Goal: Task Accomplishment & Management: Use online tool/utility

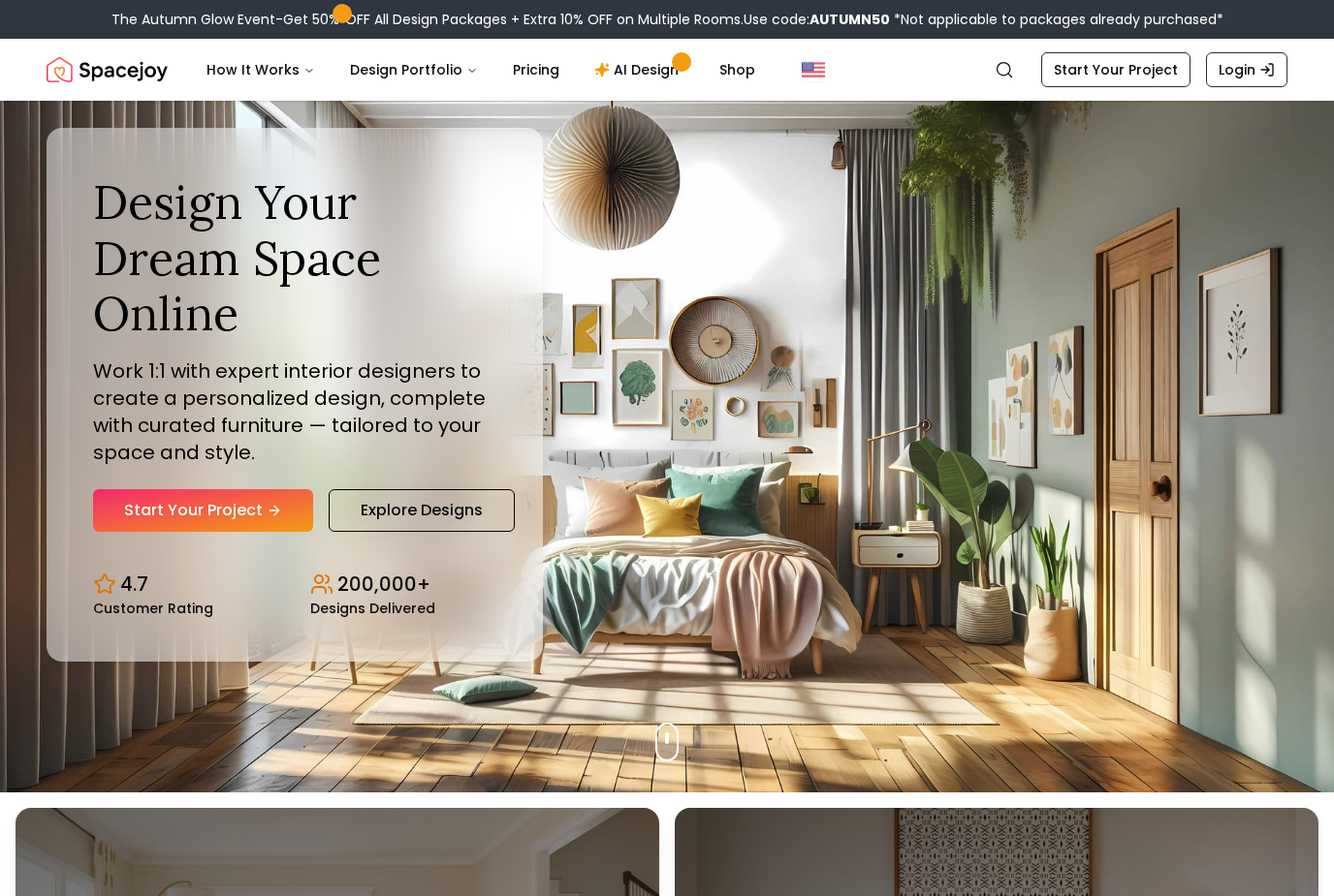
click at [405, 59] on button "Design Portfolio" at bounding box center [413, 70] width 159 height 39
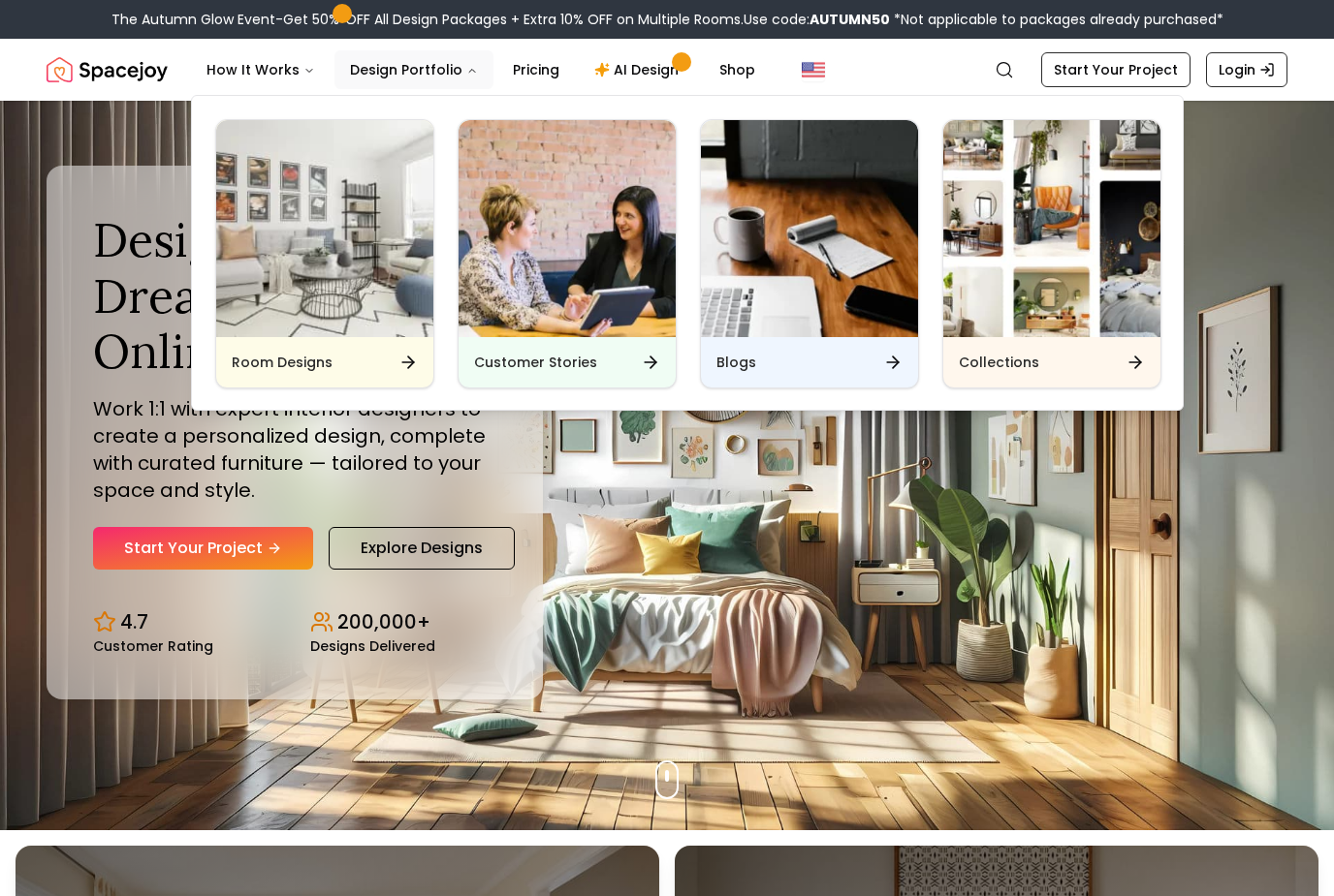
scroll to position [65, 0]
click at [1012, 334] on img "Main" at bounding box center [1052, 229] width 217 height 217
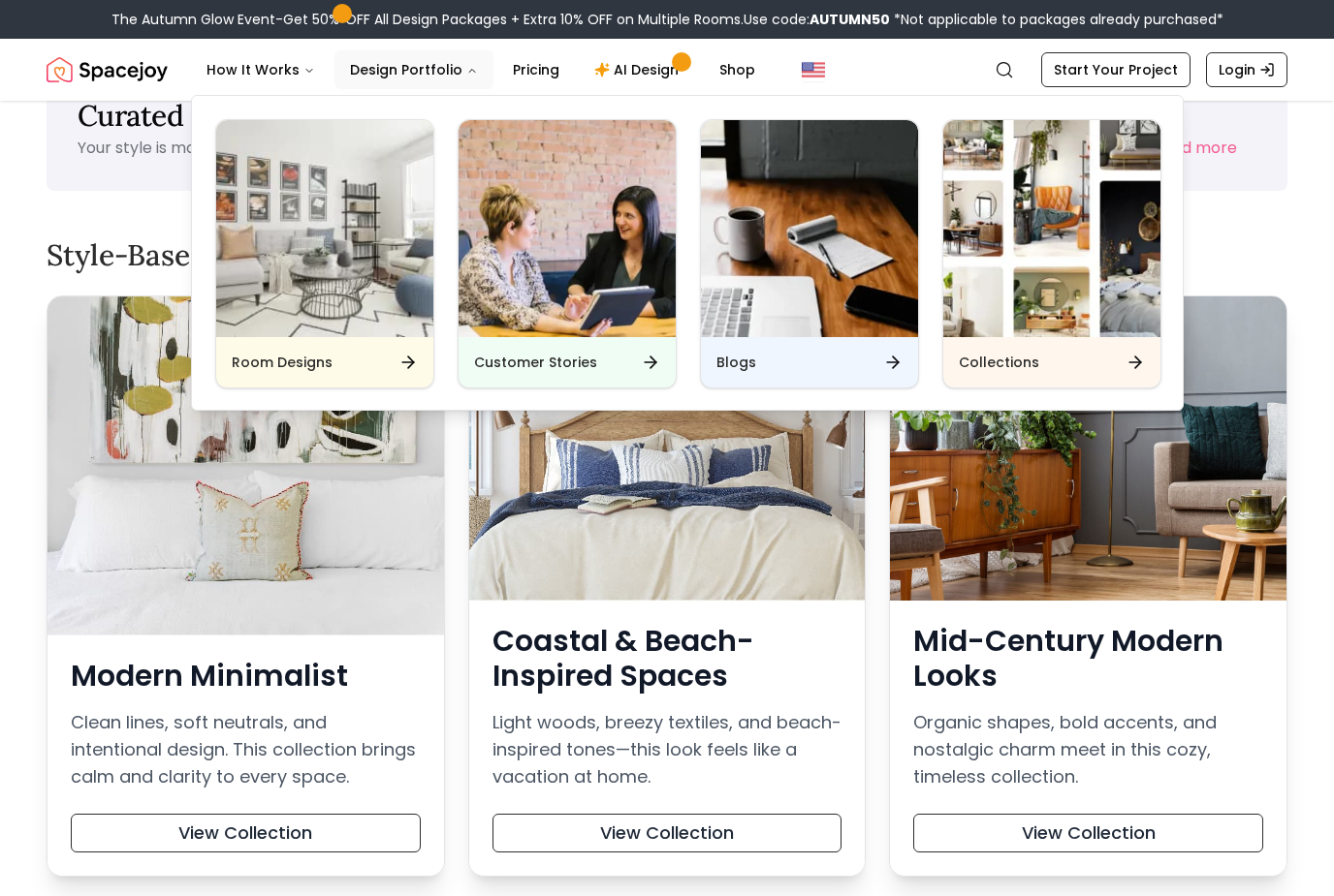
click at [967, 819] on button "View Collection" at bounding box center [1087, 833] width 350 height 39
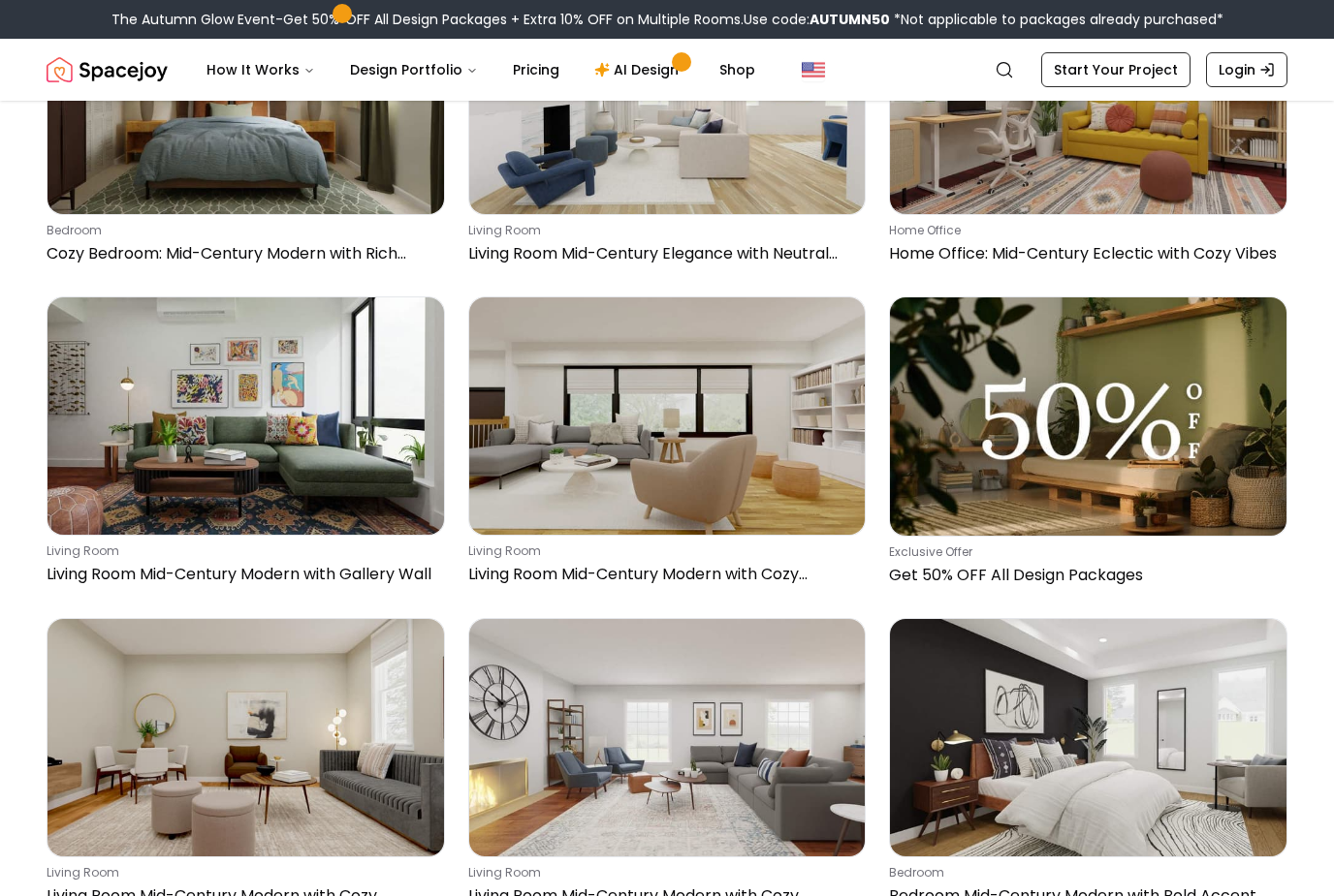
scroll to position [7038, 0]
click at [99, 465] on img at bounding box center [245, 416] width 397 height 237
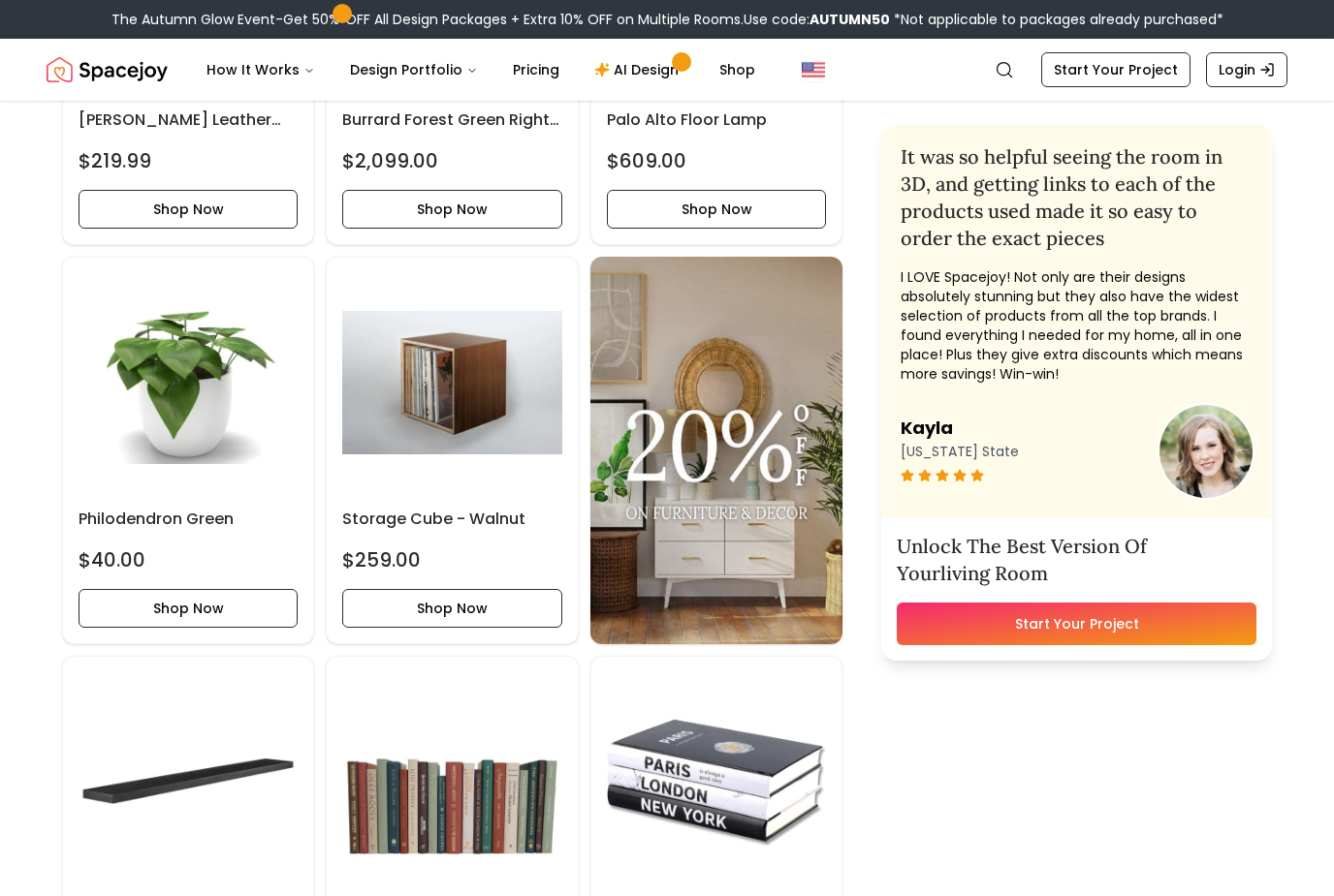
scroll to position [4963, 0]
click at [273, 61] on button "How It Works" at bounding box center [261, 70] width 139 height 39
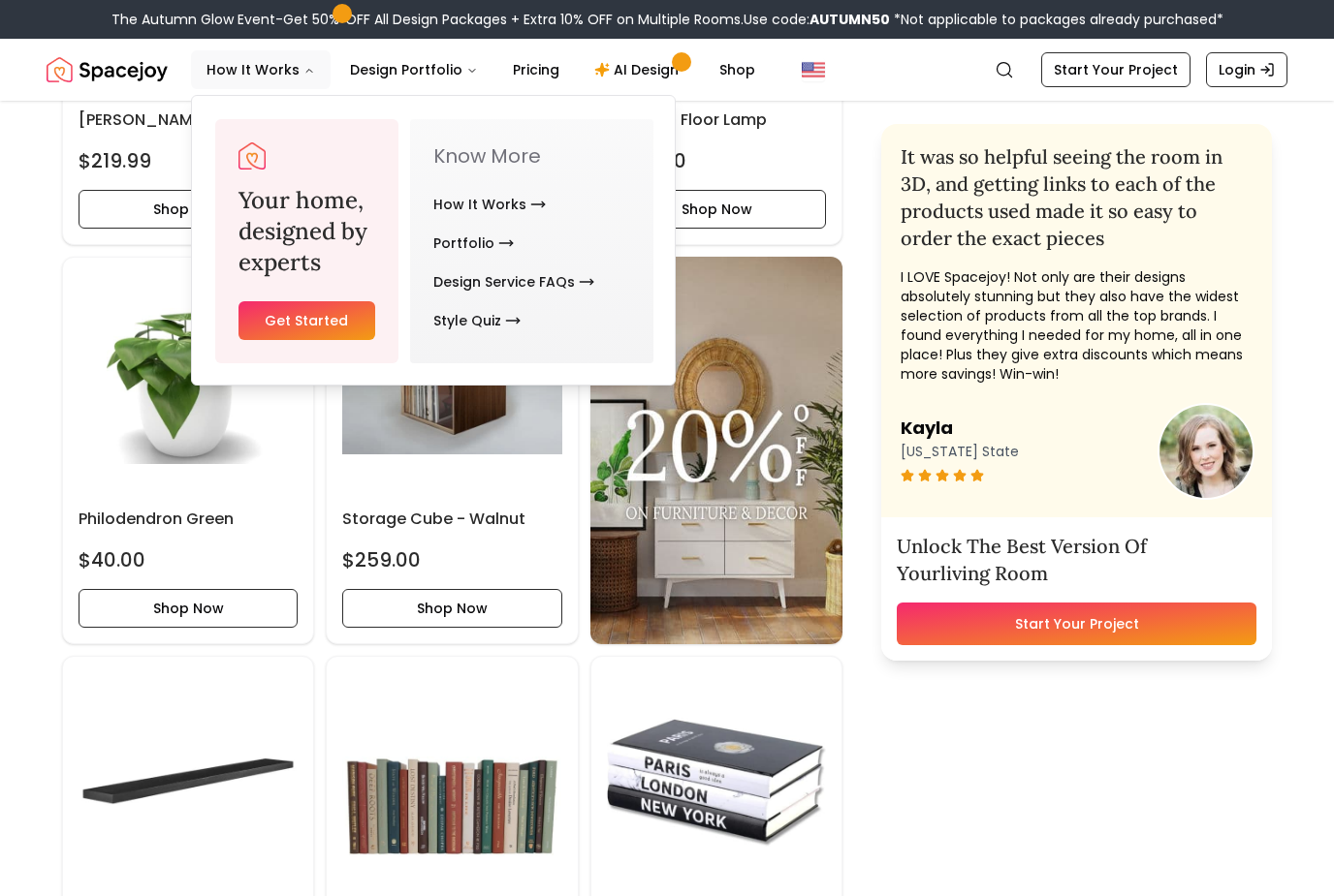
click at [478, 206] on link "How It Works" at bounding box center [489, 205] width 113 height 39
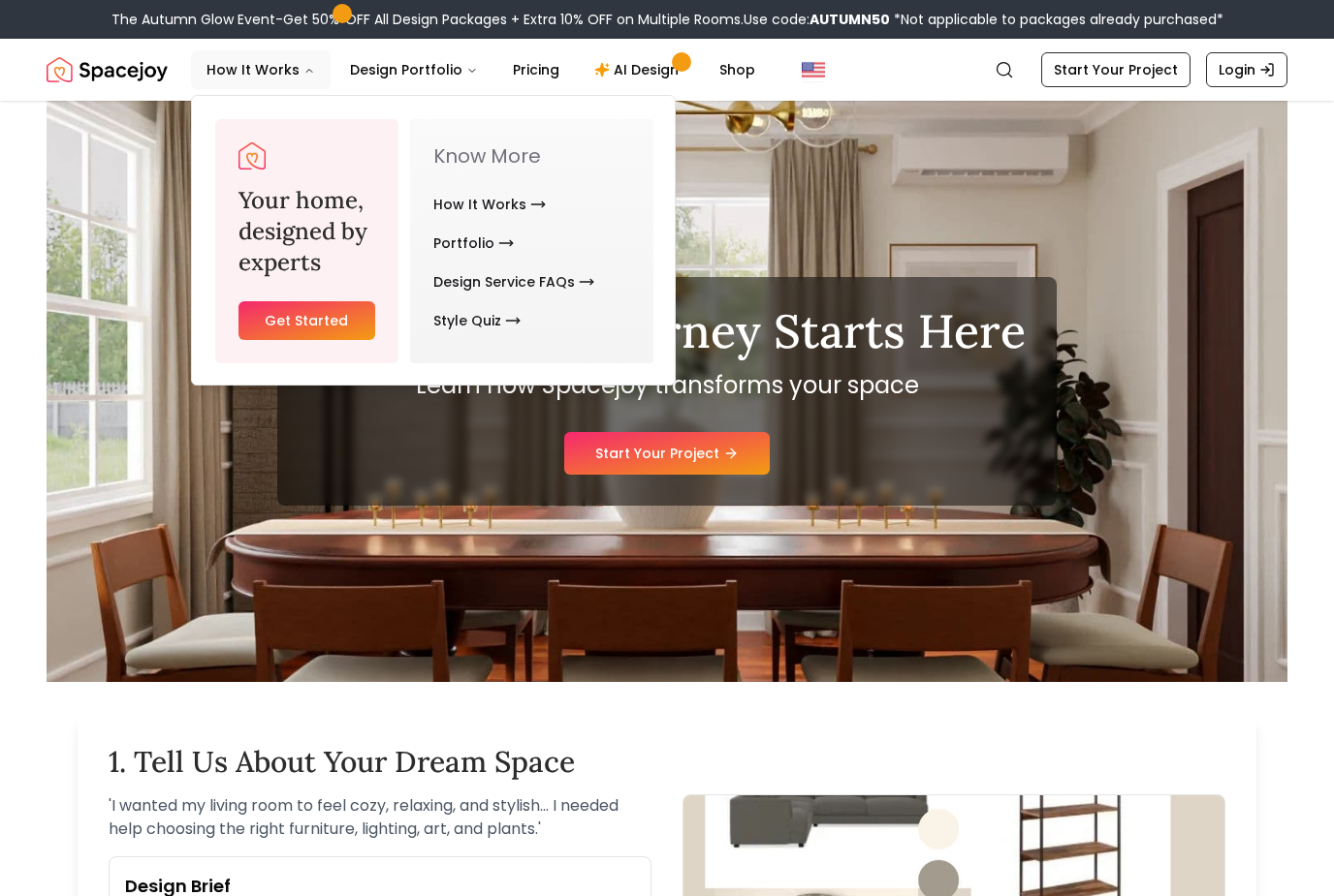
click at [630, 58] on link "AI Design" at bounding box center [640, 70] width 121 height 39
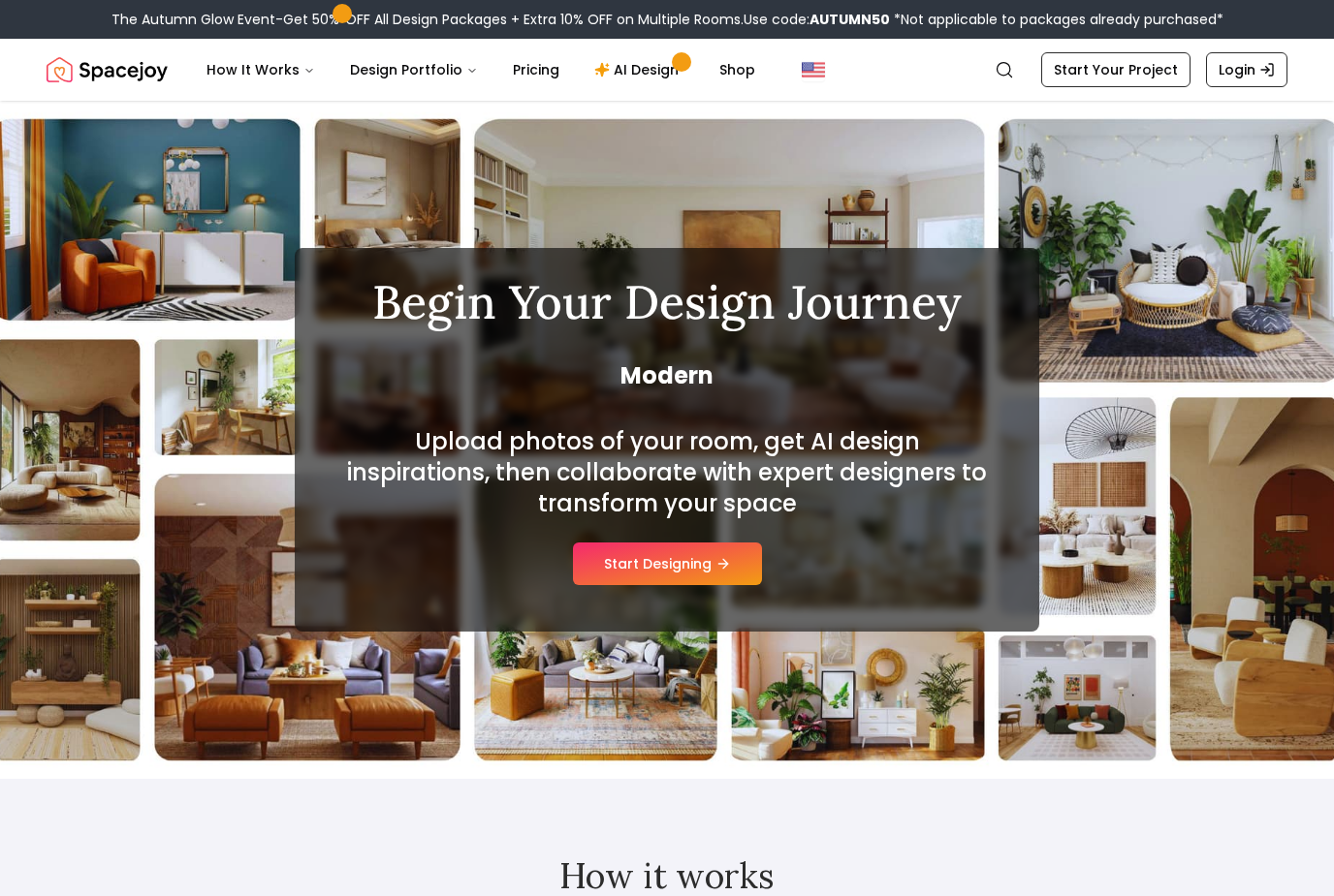
click at [724, 550] on button "Start Designing" at bounding box center [667, 564] width 189 height 43
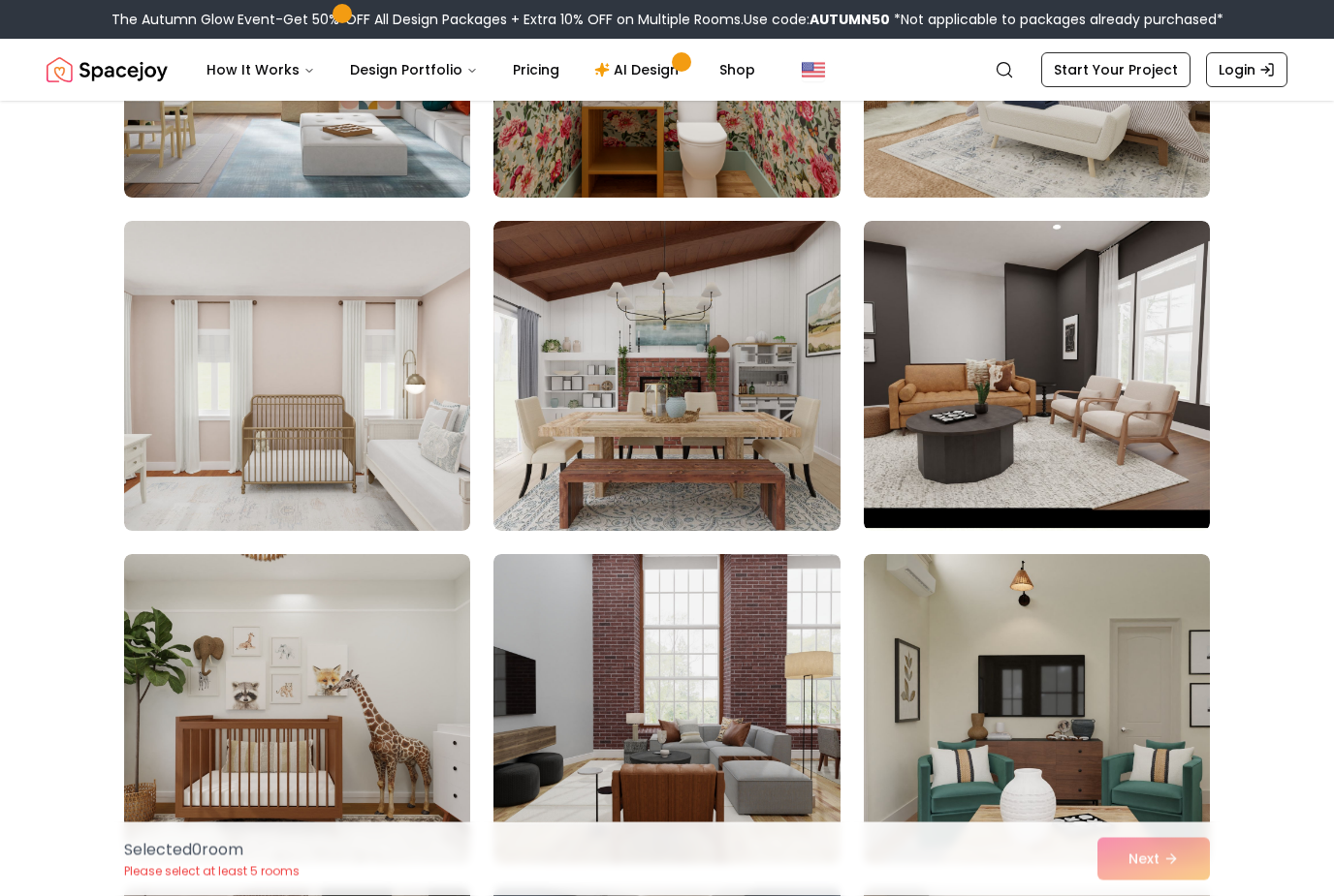
scroll to position [2043, 0]
click at [1135, 435] on img at bounding box center [1036, 376] width 346 height 310
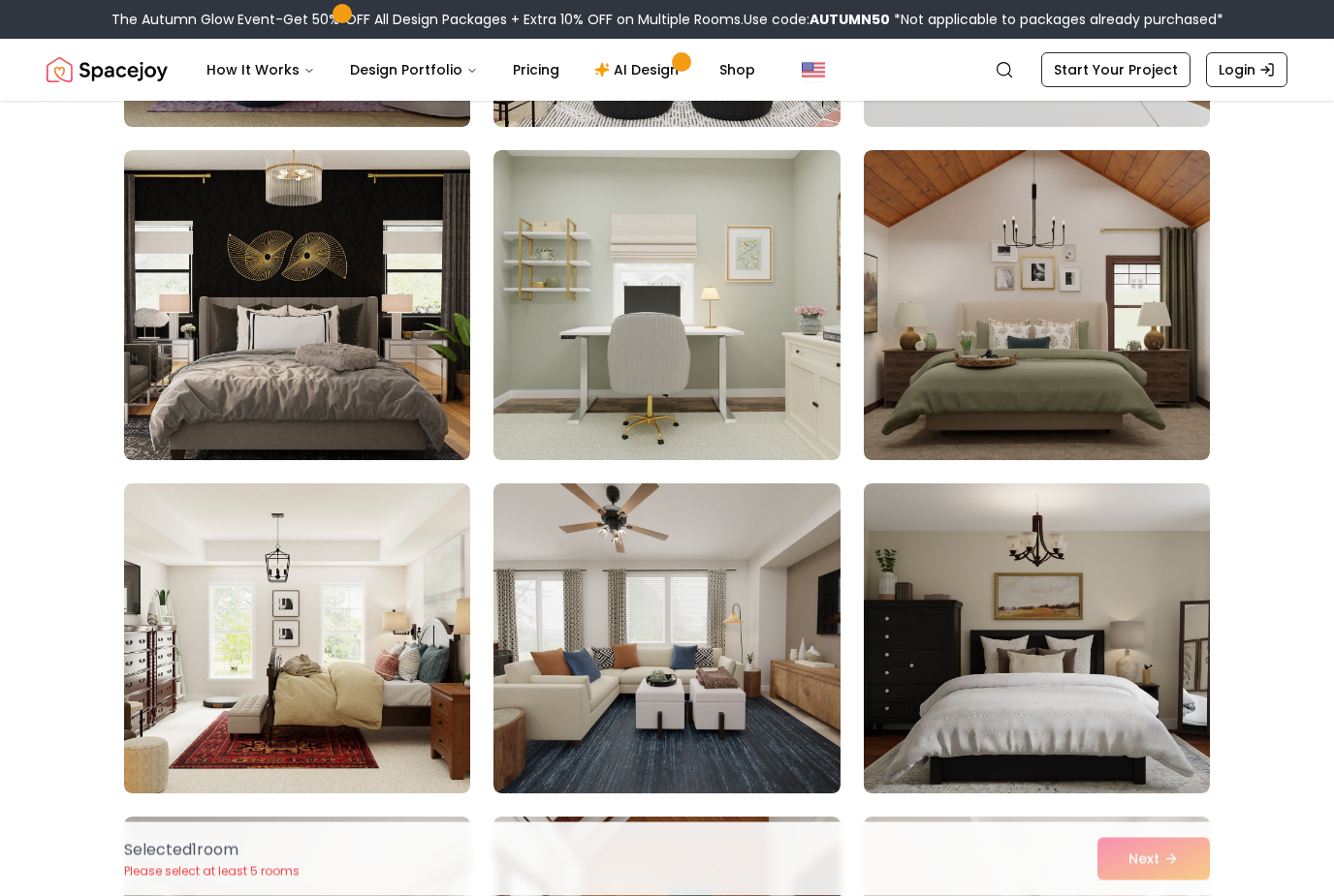
scroll to position [5780, 0]
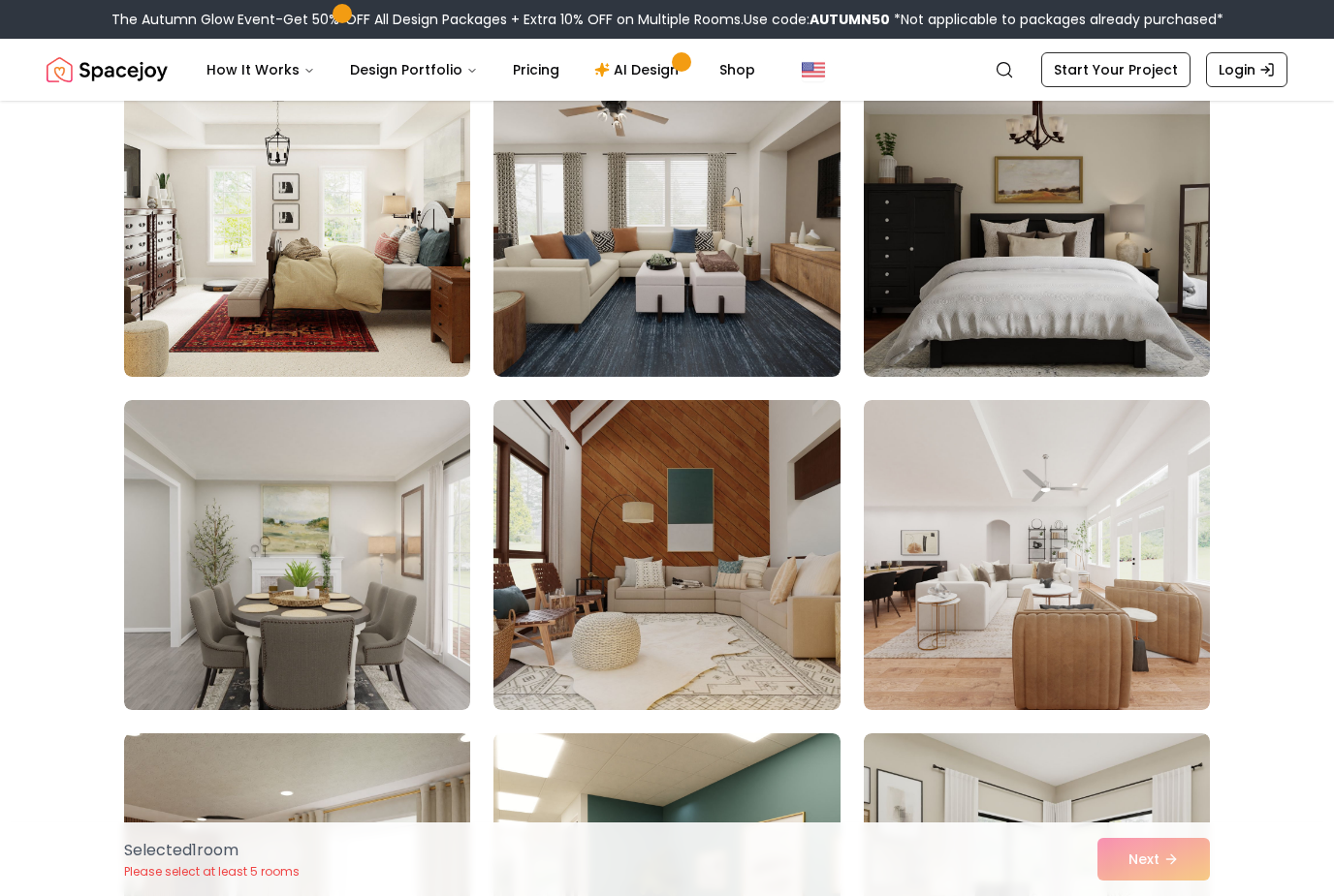
click at [668, 654] on img at bounding box center [666, 555] width 346 height 310
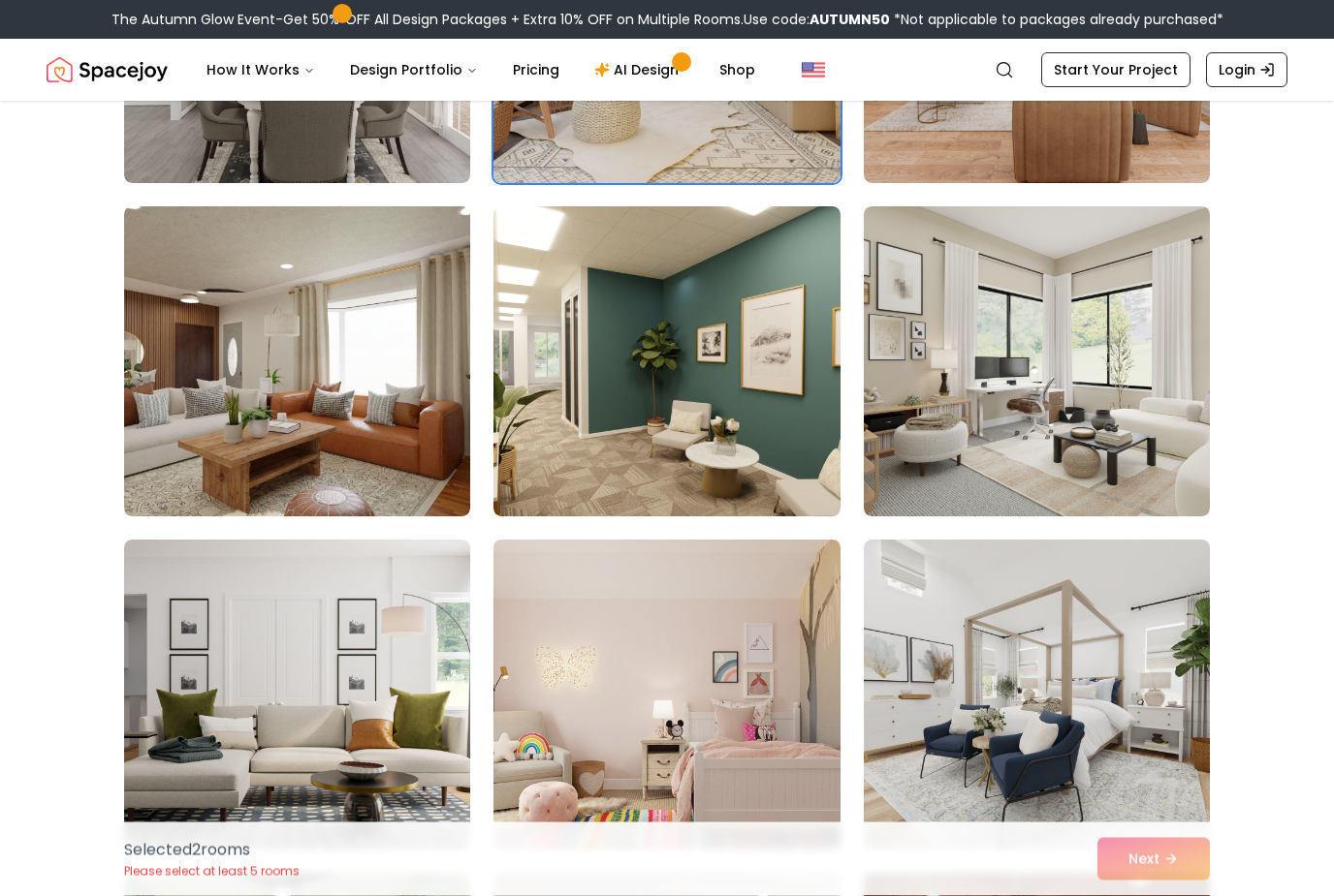
scroll to position [6723, 0]
click at [305, 420] on img at bounding box center [297, 361] width 346 height 310
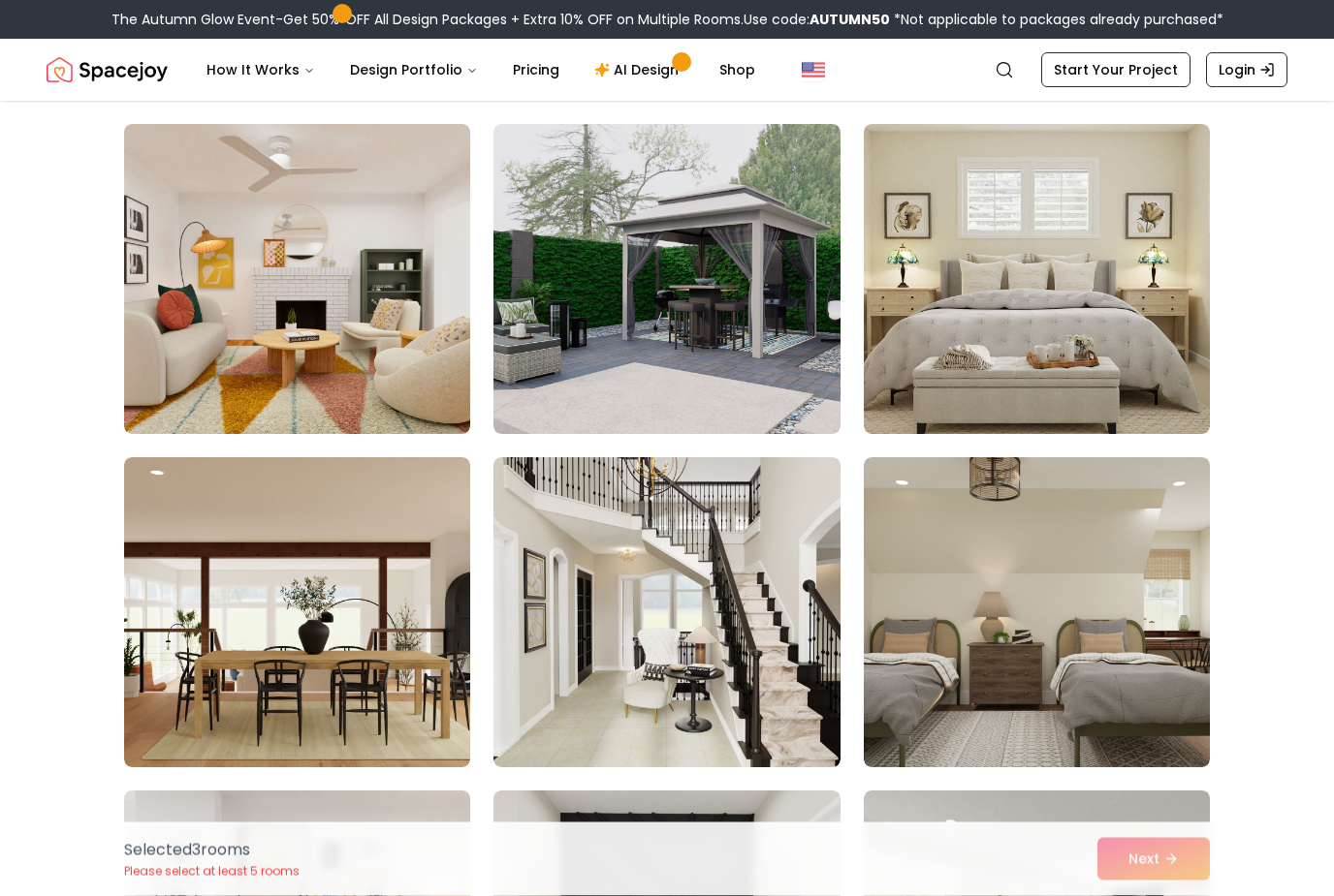
scroll to position [9103, 0]
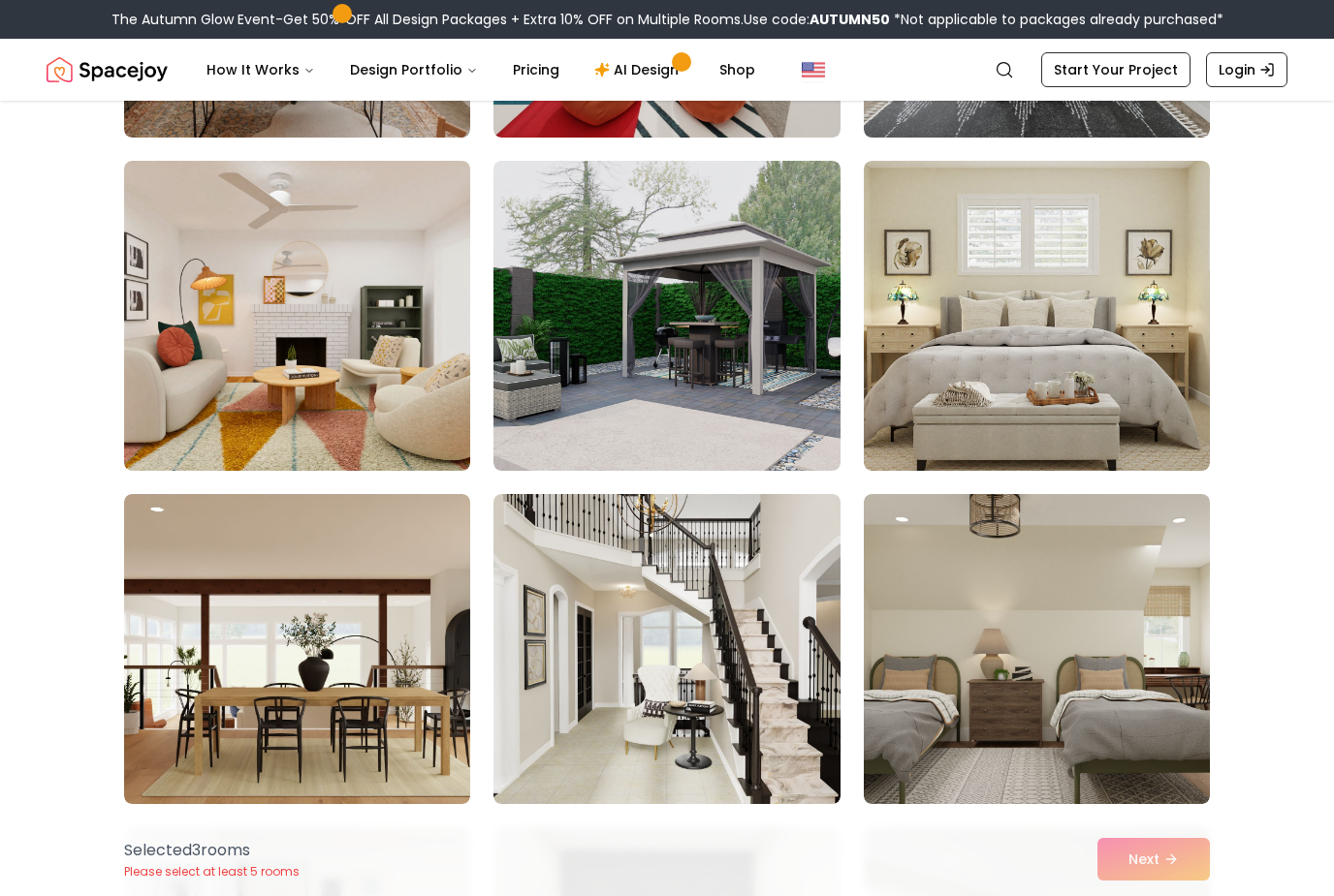
click at [191, 416] on img at bounding box center [297, 315] width 346 height 310
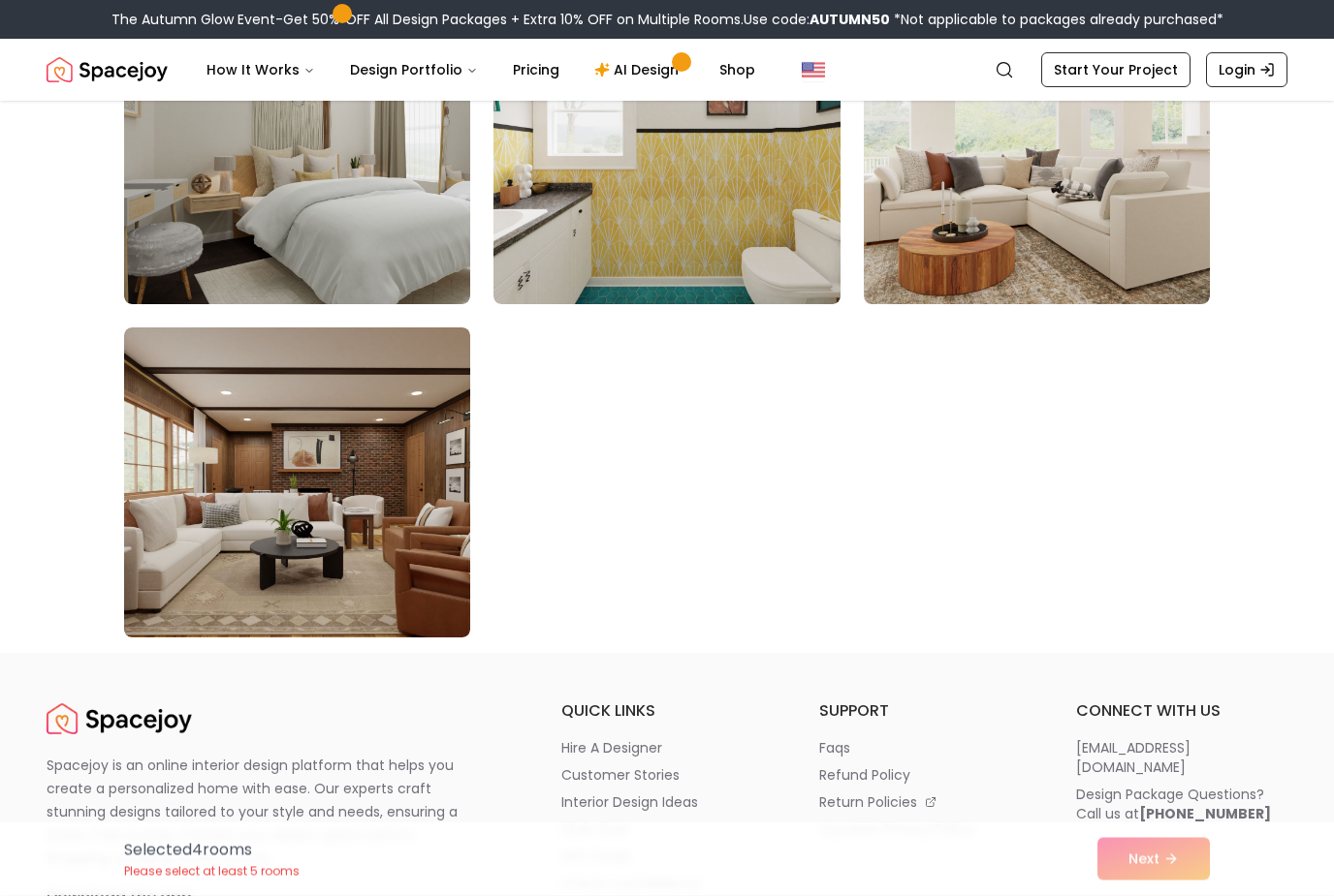
scroll to position [10936, 0]
click at [180, 541] on img at bounding box center [297, 482] width 346 height 310
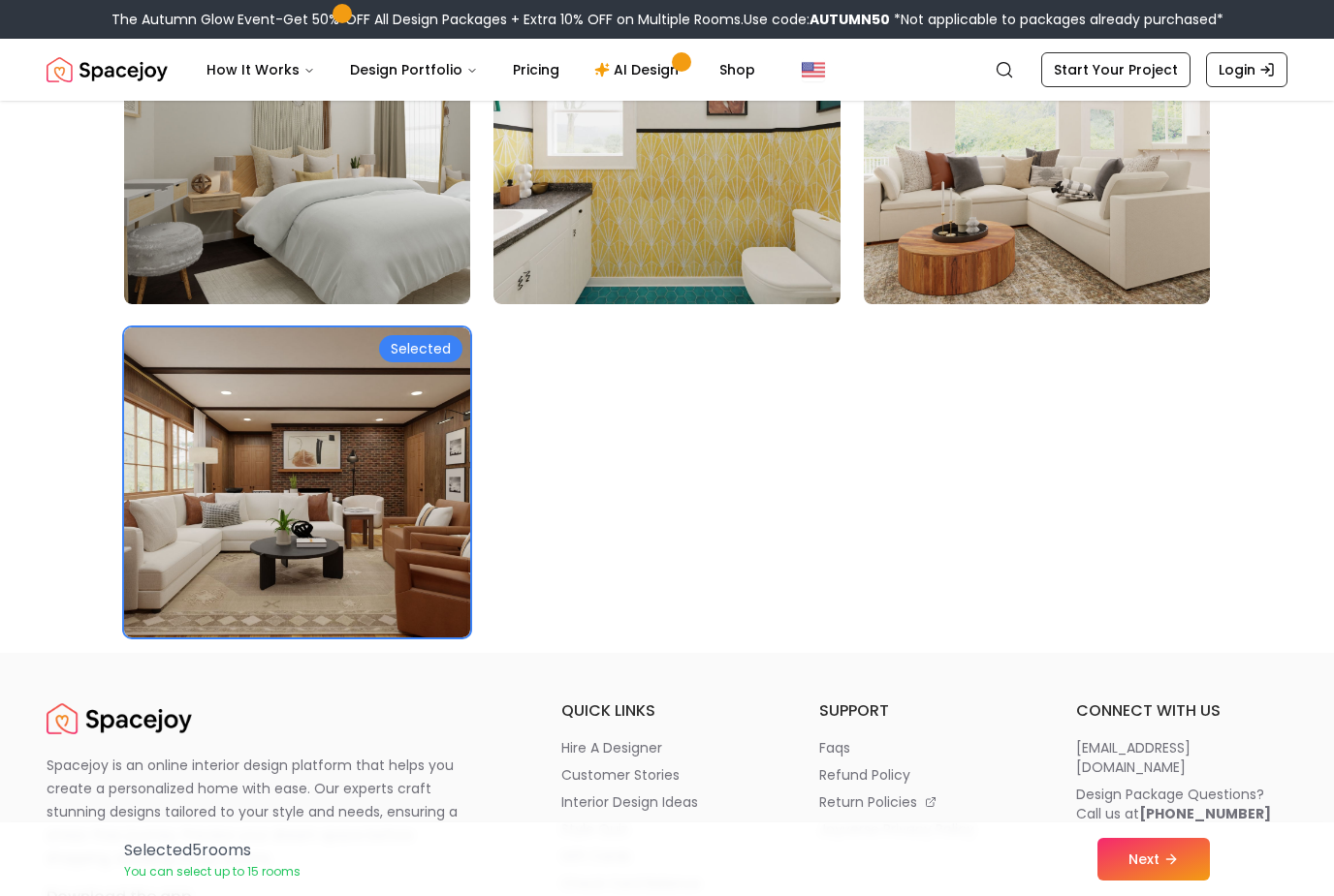
scroll to position [10933, 0]
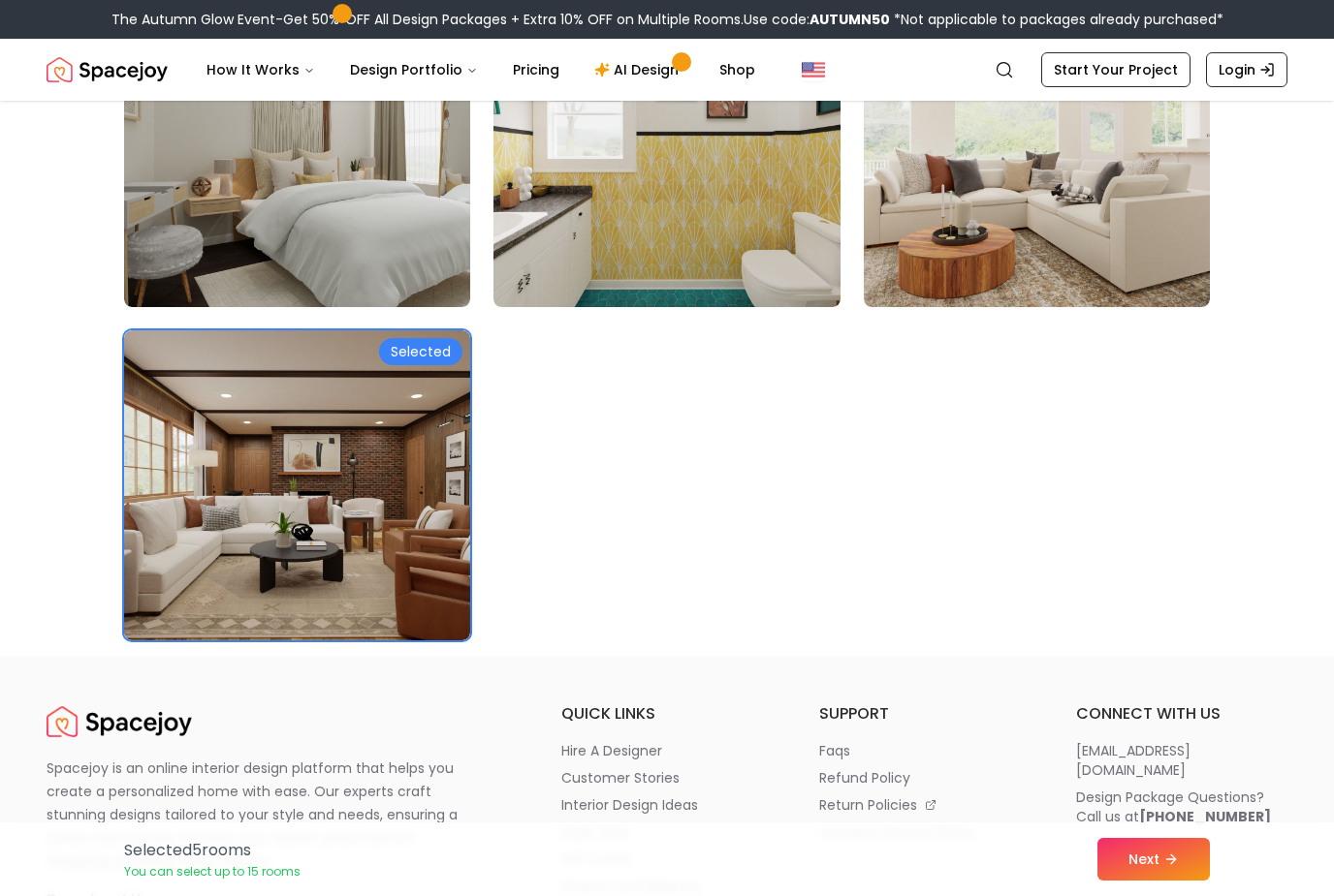
click at [1158, 880] on button "Next" at bounding box center [1153, 860] width 113 height 43
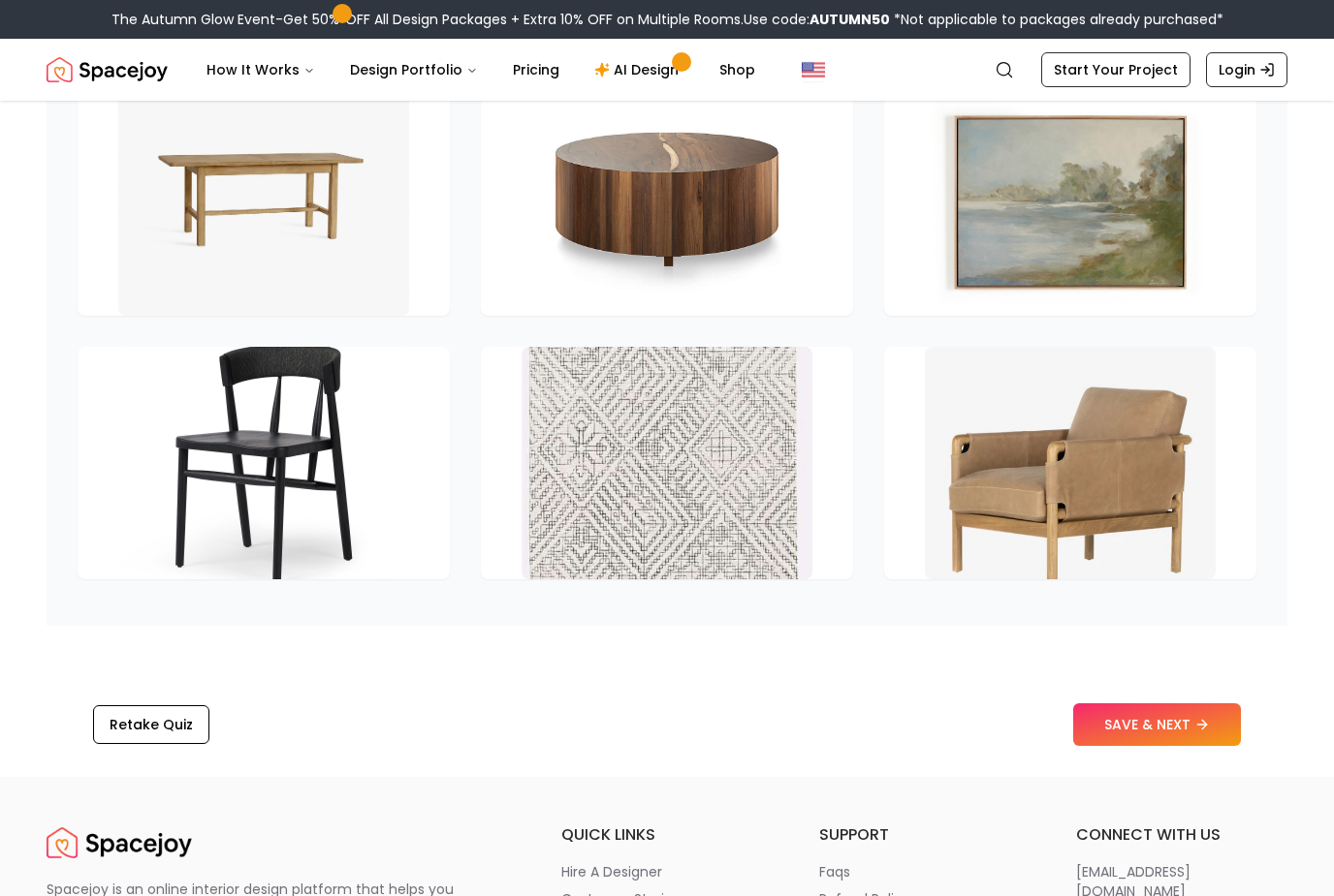
scroll to position [2741, 0]
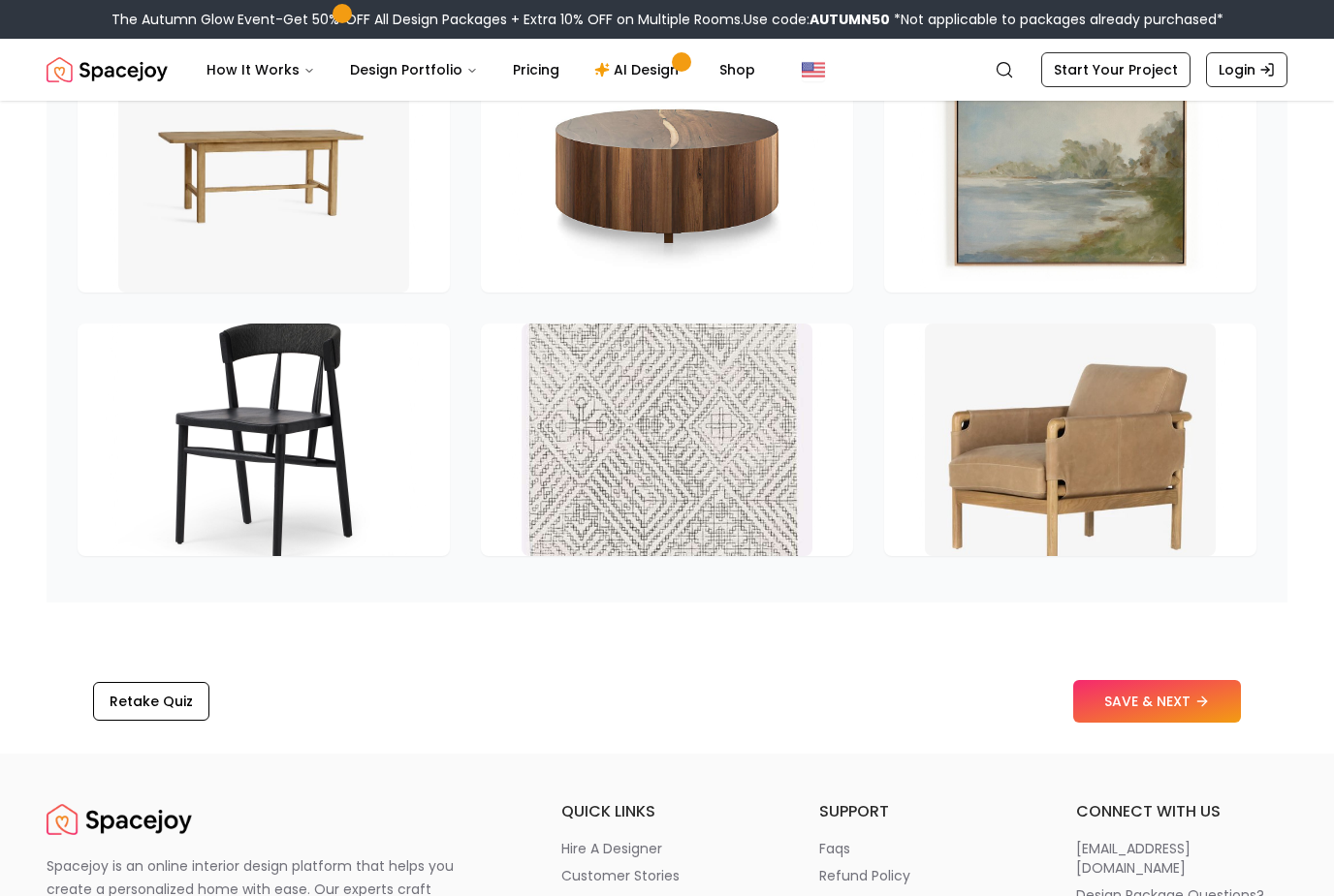
click at [1208, 706] on icon at bounding box center [1202, 702] width 16 height 16
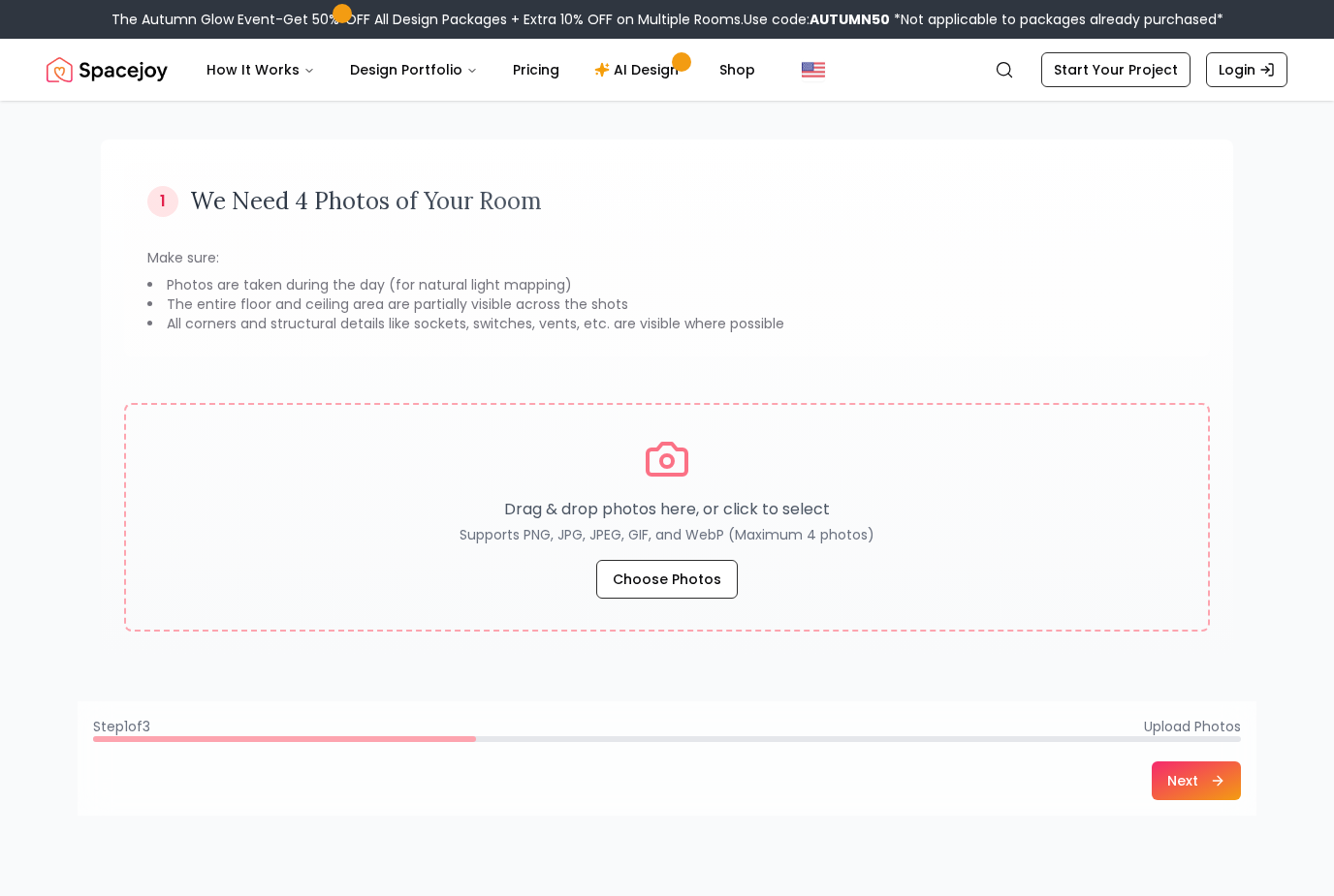
scroll to position [100, 0]
click at [683, 583] on button "Choose Photos" at bounding box center [667, 581] width 141 height 39
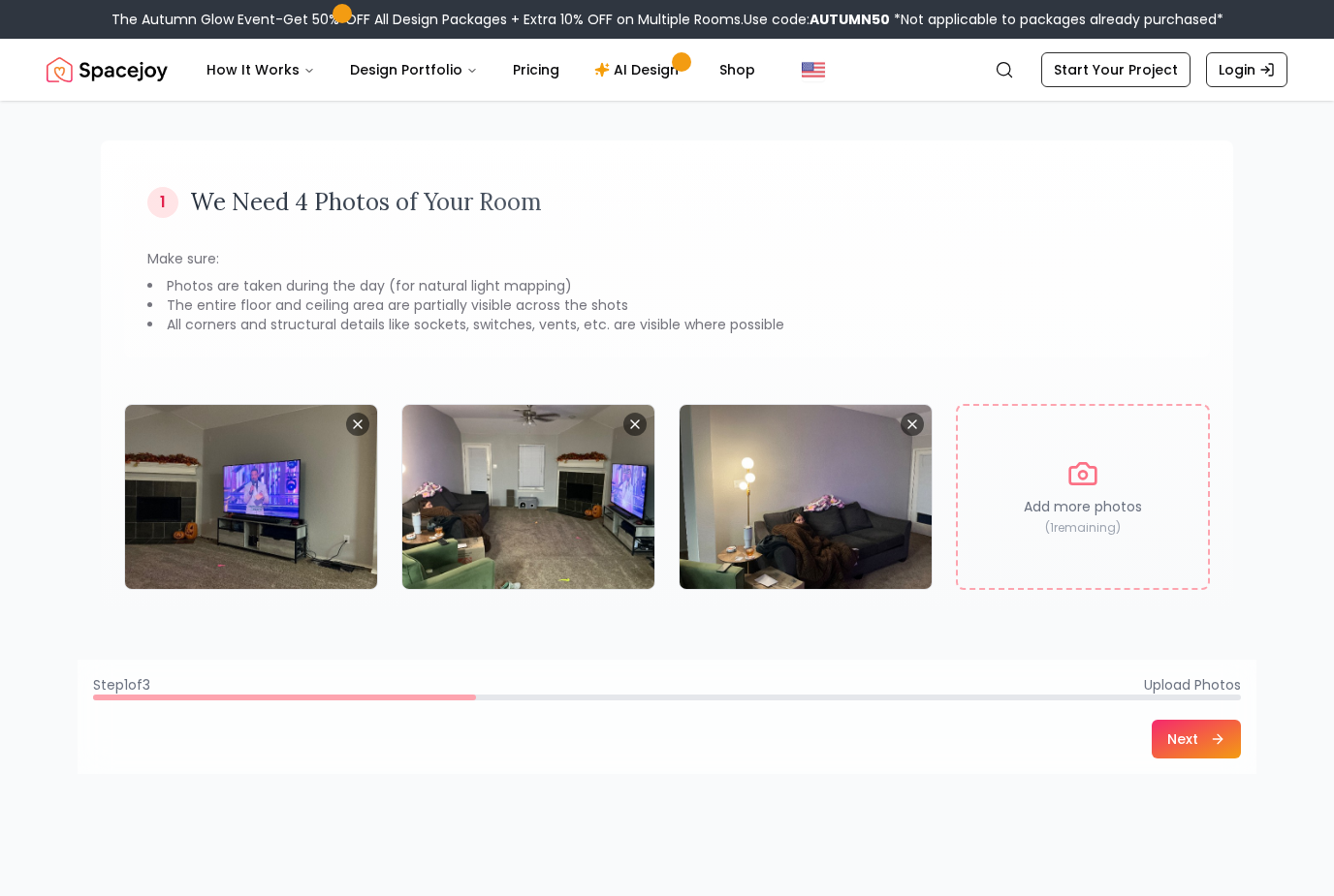
click at [1102, 489] on div "Add more photos ( 1 remaining)" at bounding box center [1082, 497] width 254 height 186
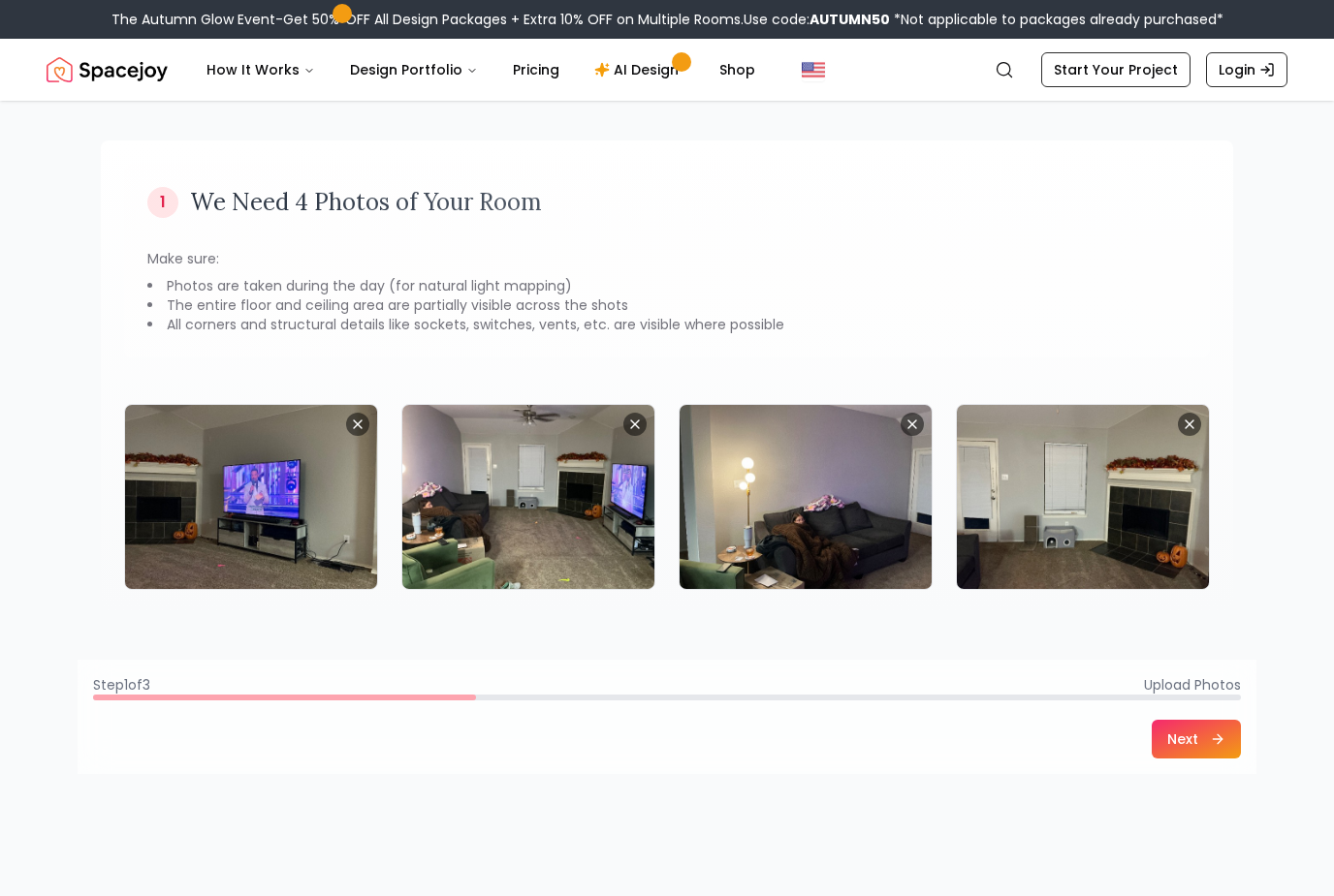
click at [1216, 746] on icon at bounding box center [1217, 739] width 16 height 16
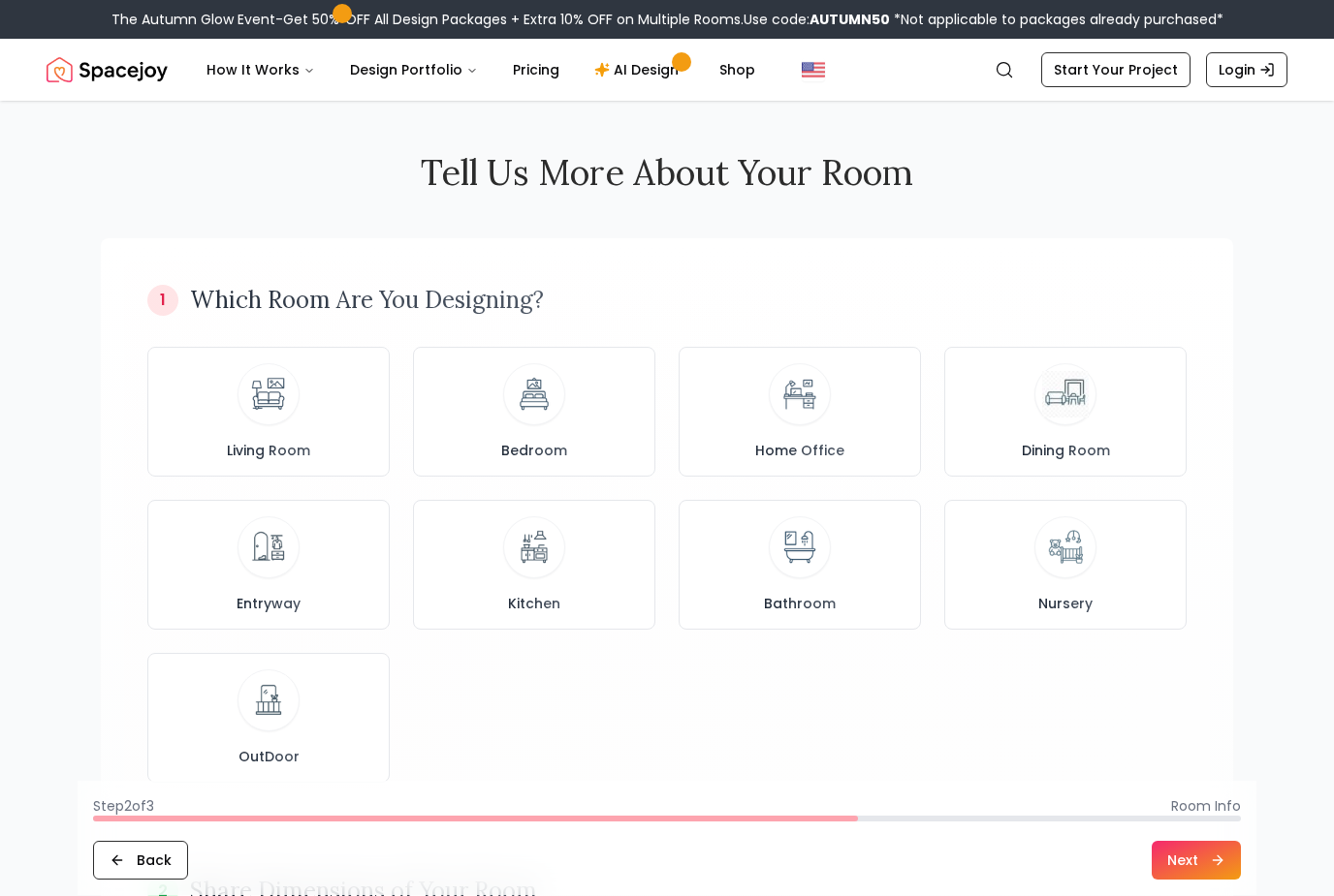
scroll to position [0, 0]
click at [324, 399] on div "Living Room" at bounding box center [268, 413] width 210 height 97
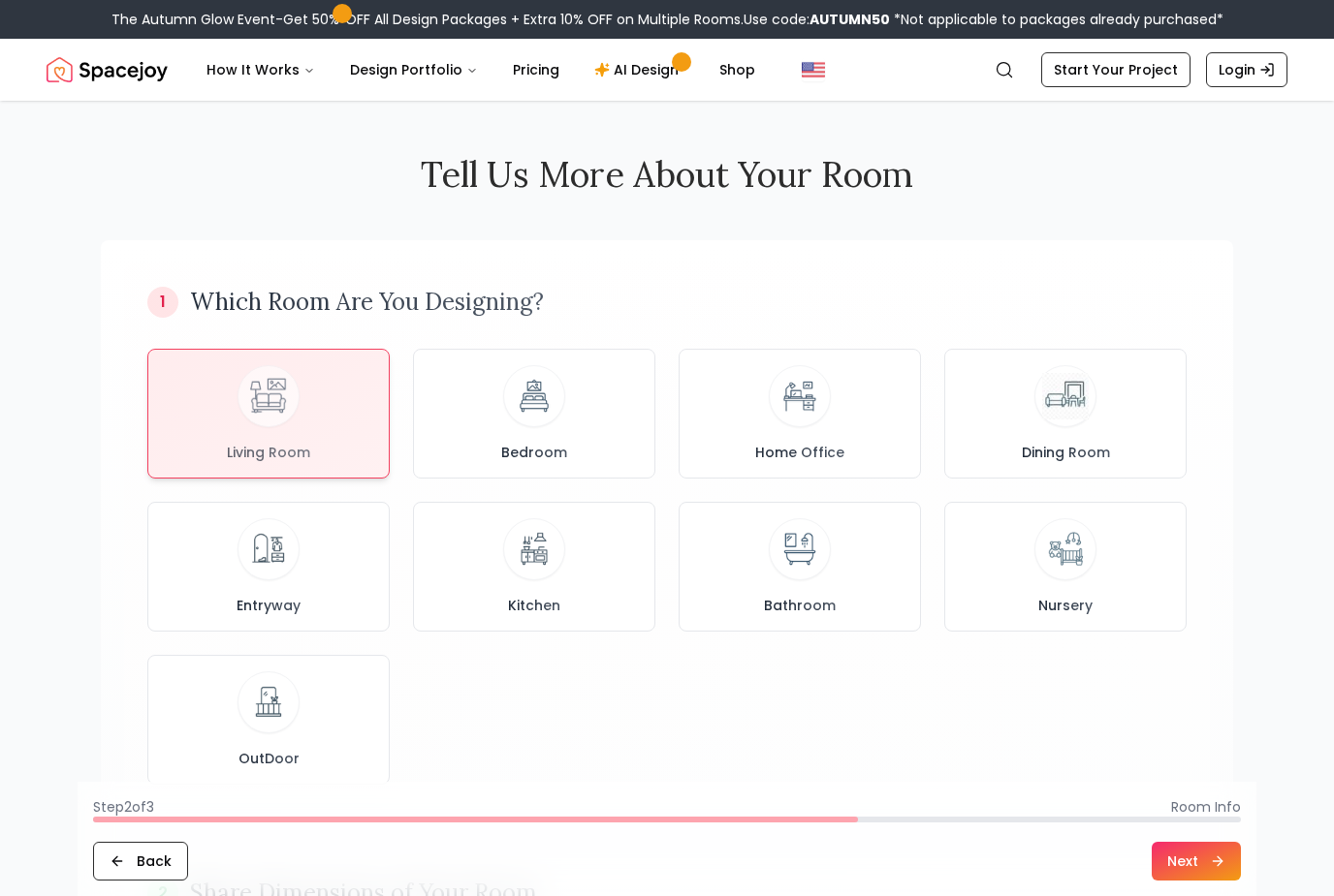
click at [1204, 880] on button "Next" at bounding box center [1196, 862] width 89 height 39
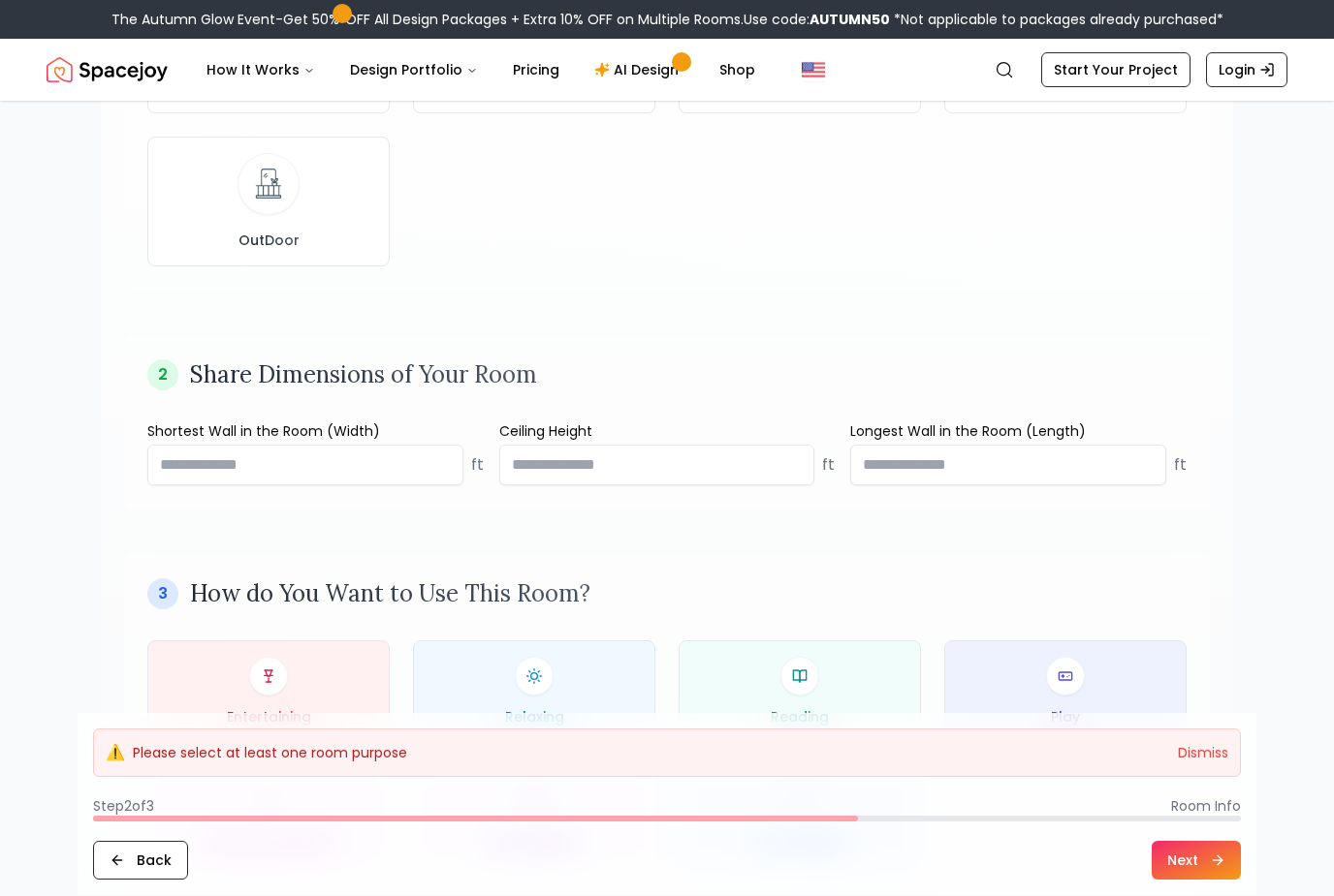
scroll to position [542, 0]
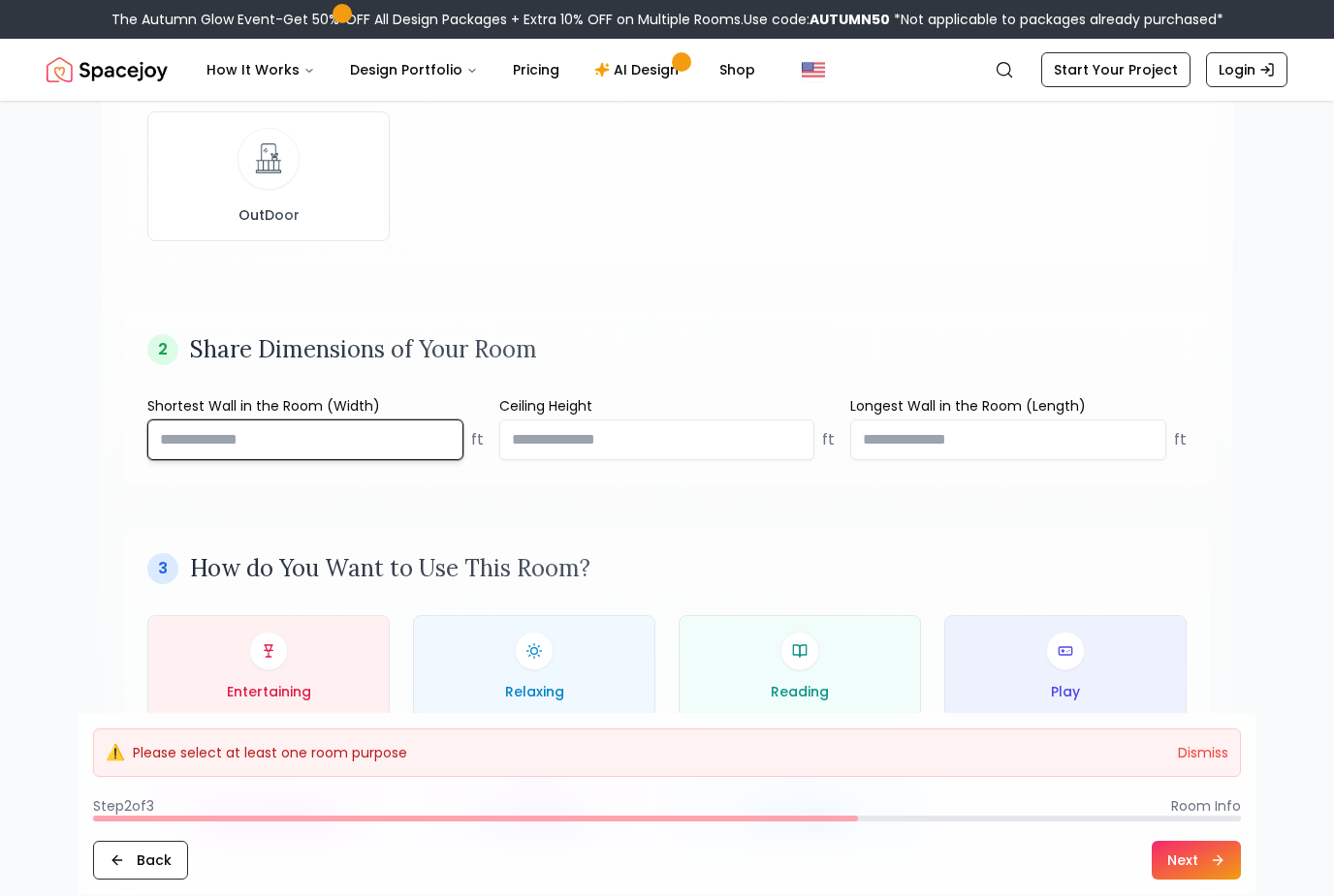
click at [372, 441] on input "number" at bounding box center [305, 441] width 316 height 41
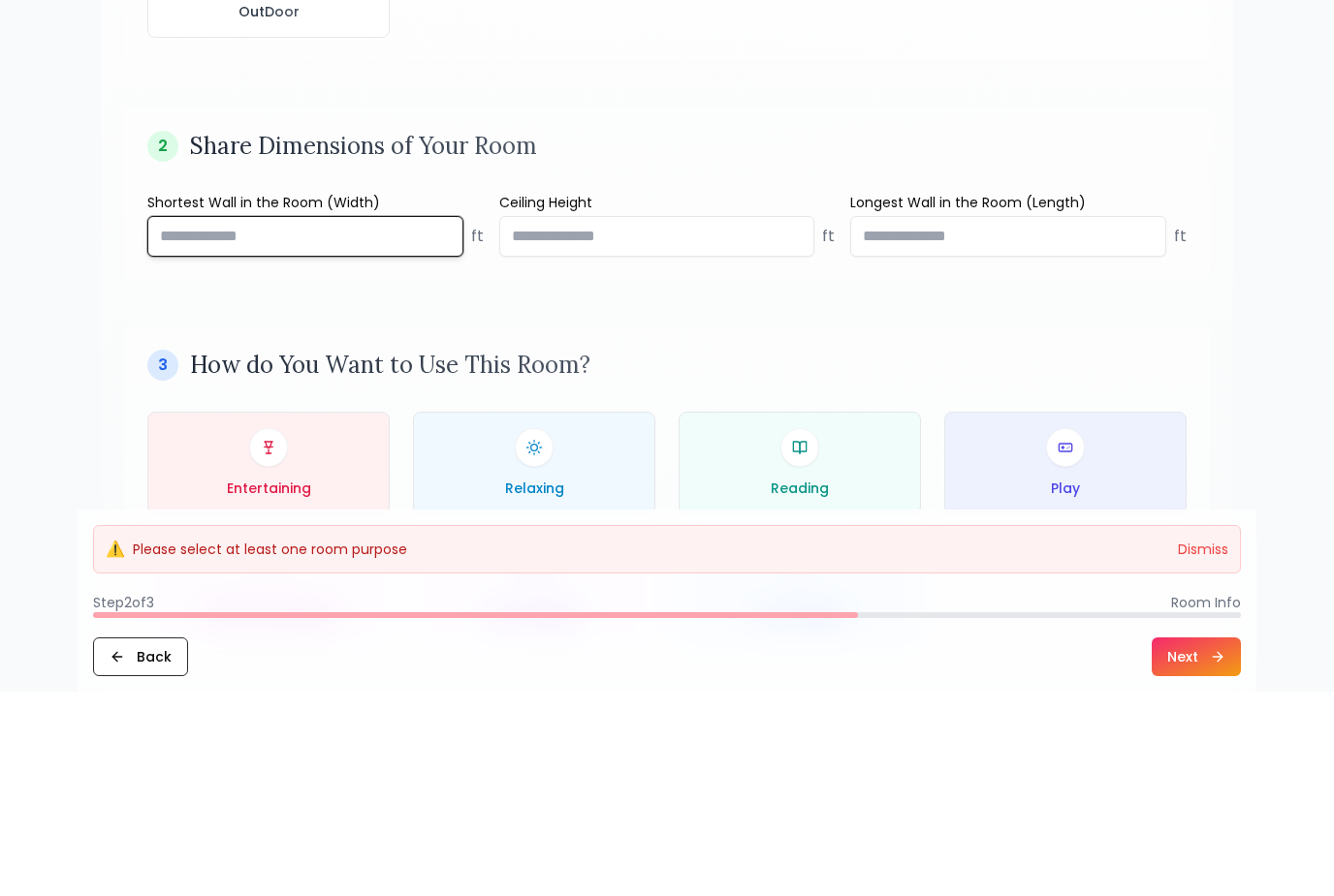
type input "**"
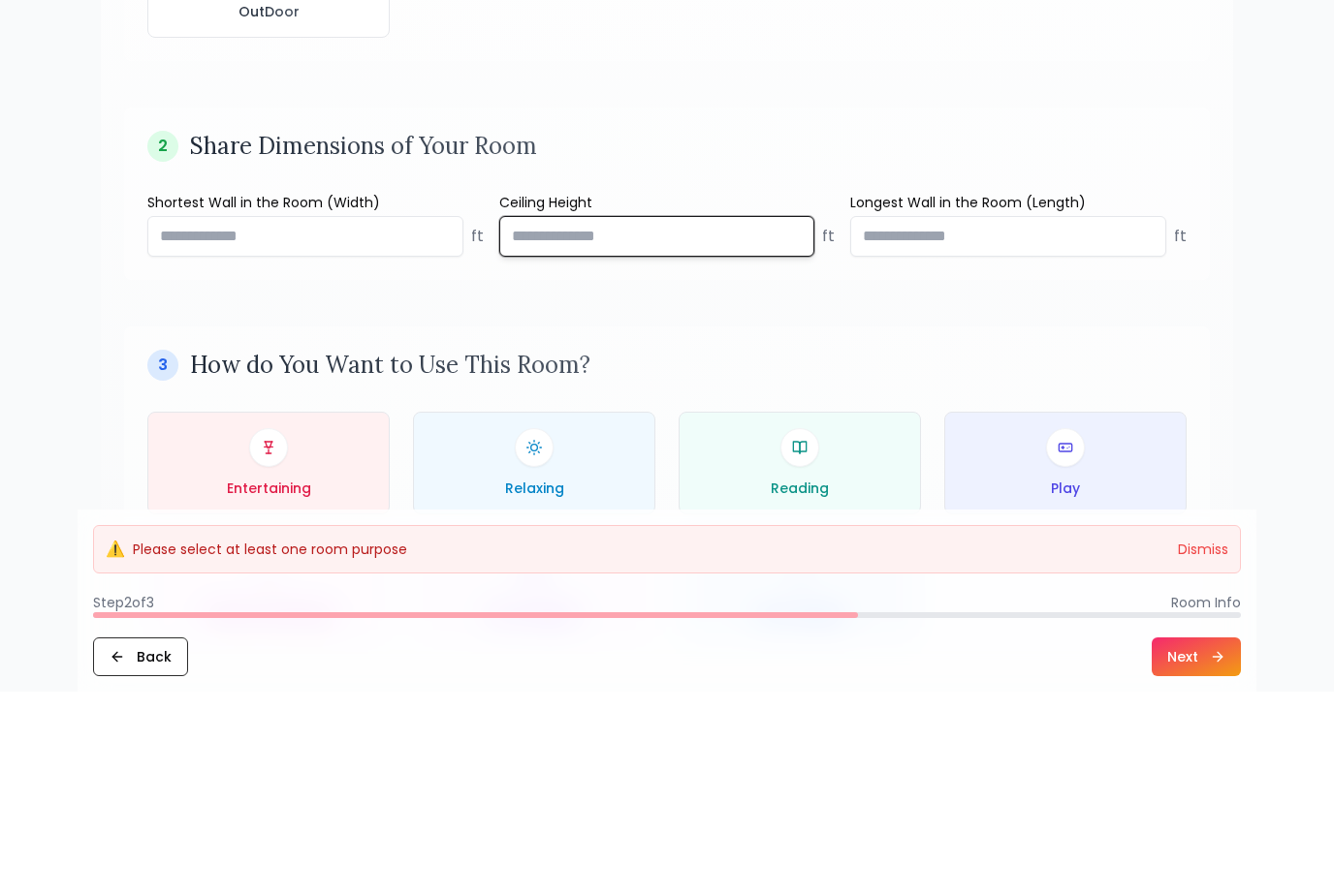
click at [675, 420] on input "number" at bounding box center [657, 441] width 316 height 41
type input "*"
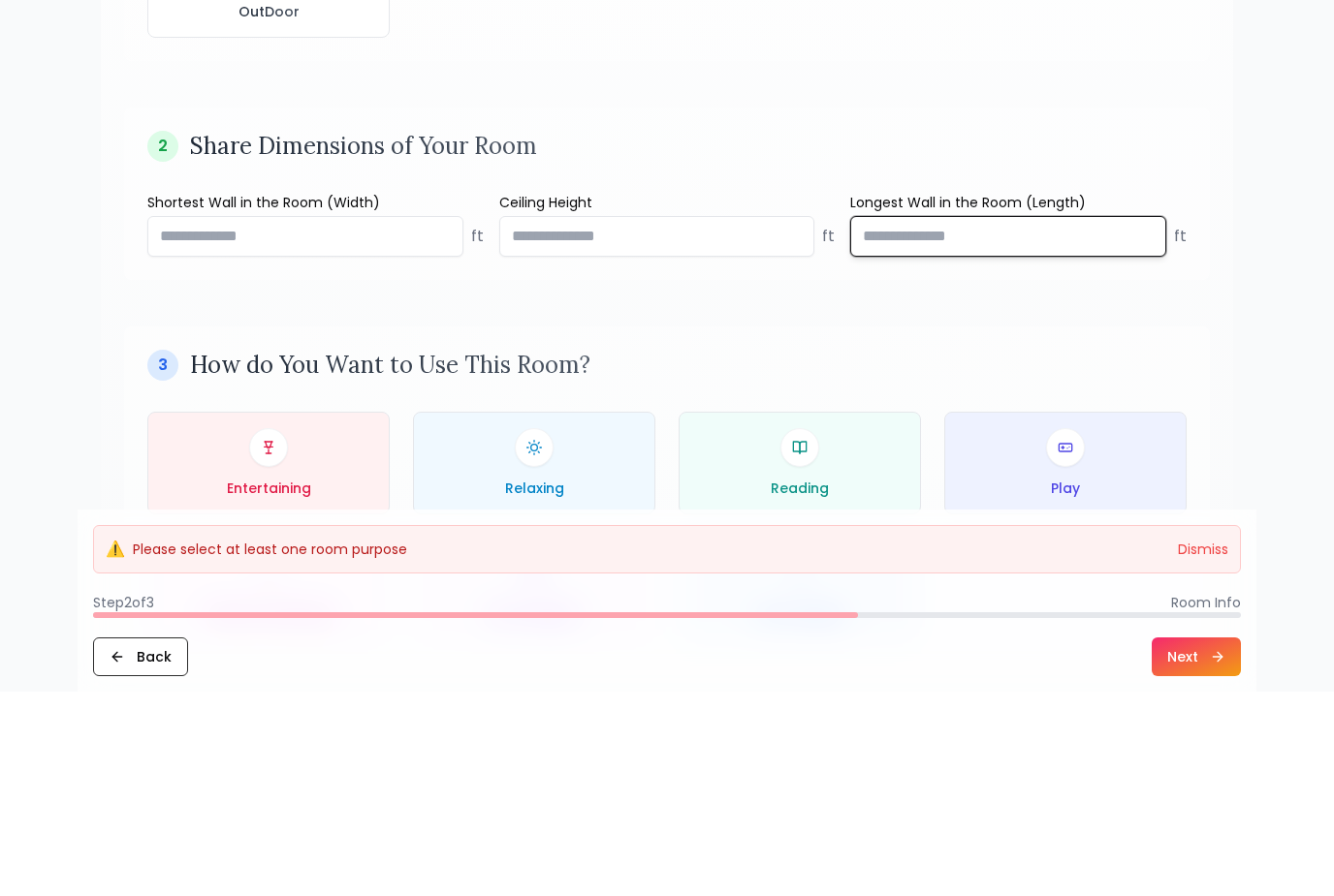
click at [1023, 420] on input "number" at bounding box center [1008, 441] width 316 height 41
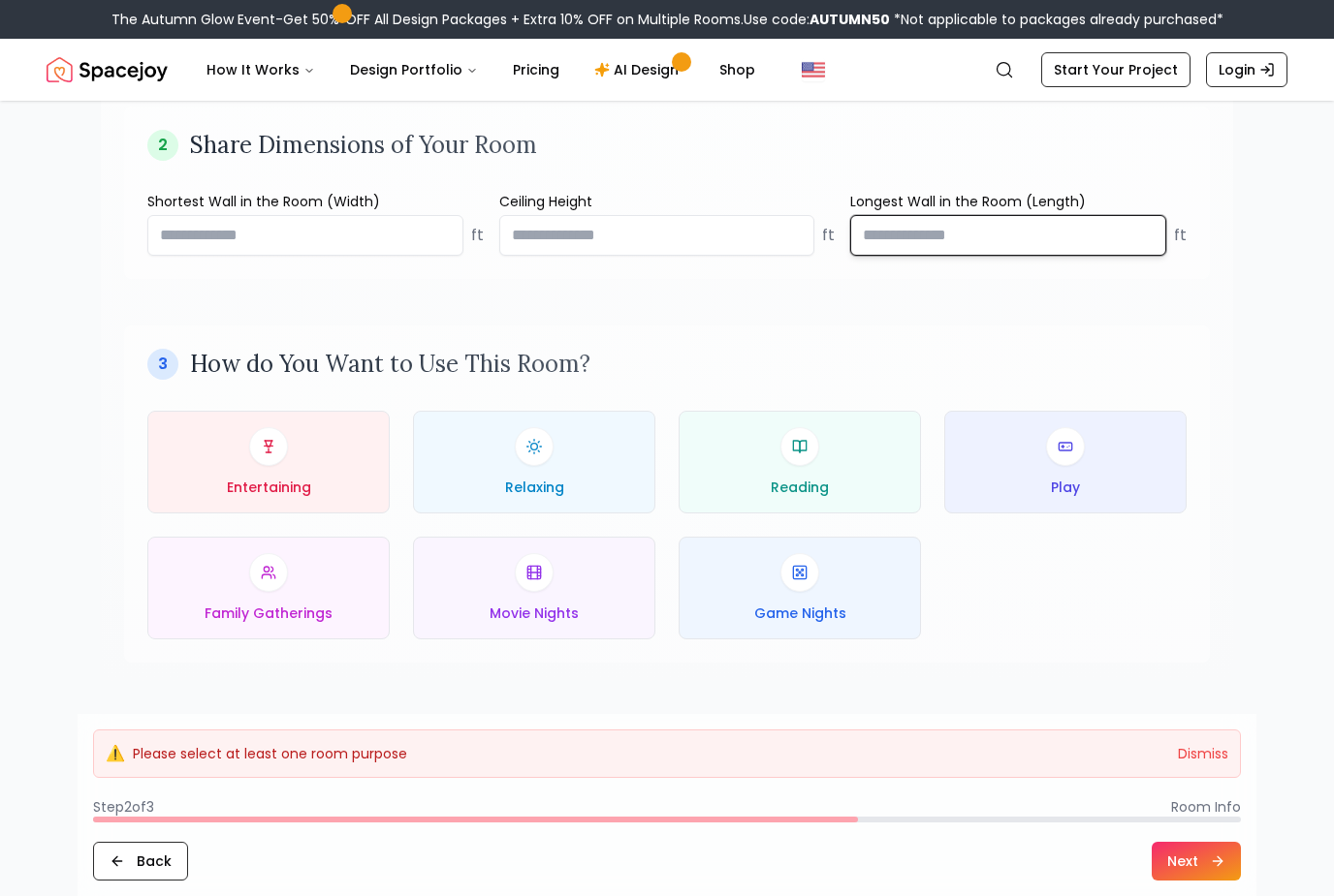
type input "**"
click at [348, 463] on div "Entertaining" at bounding box center [268, 461] width 210 height 70
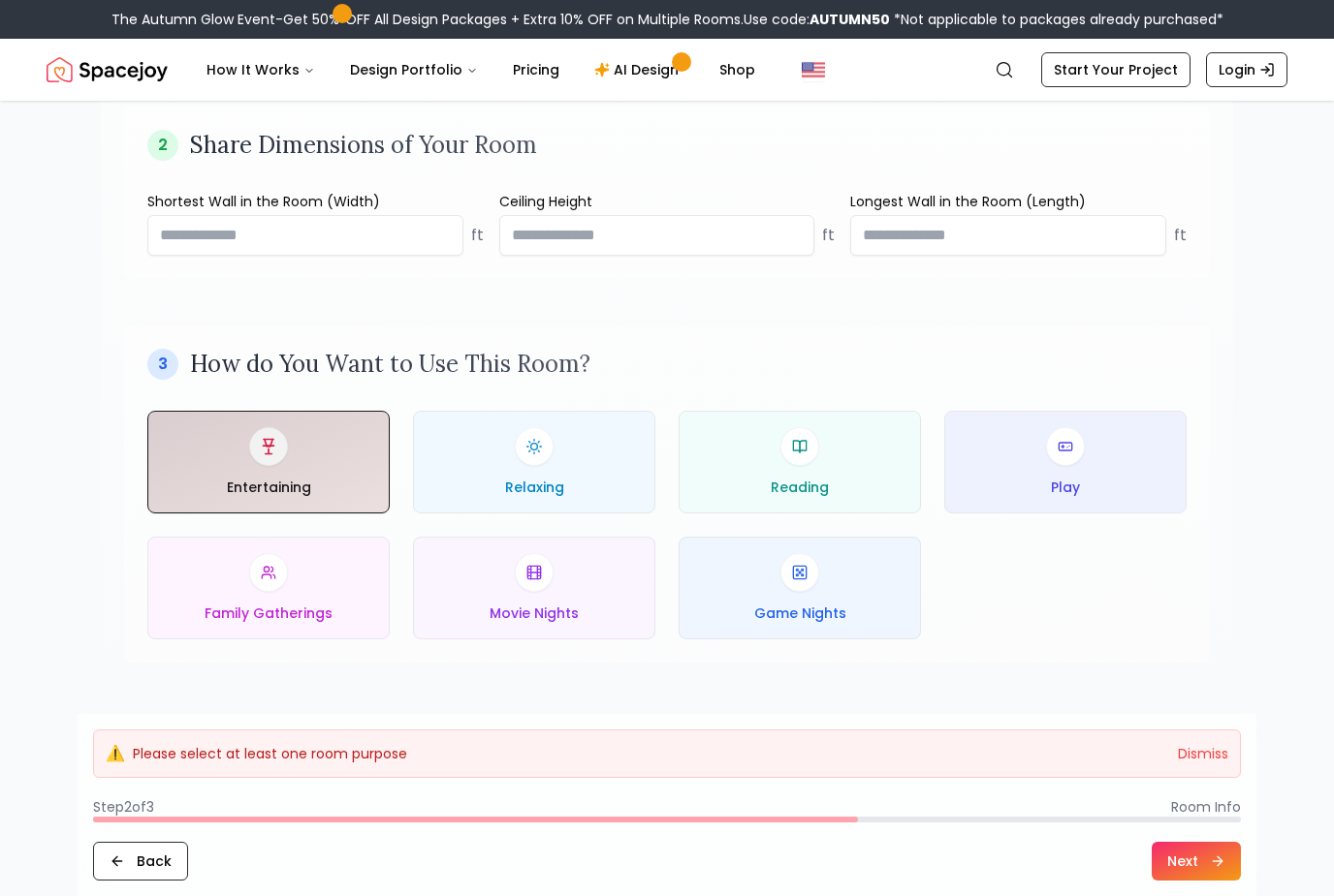
click at [578, 469] on div "Relaxing" at bounding box center [534, 461] width 210 height 70
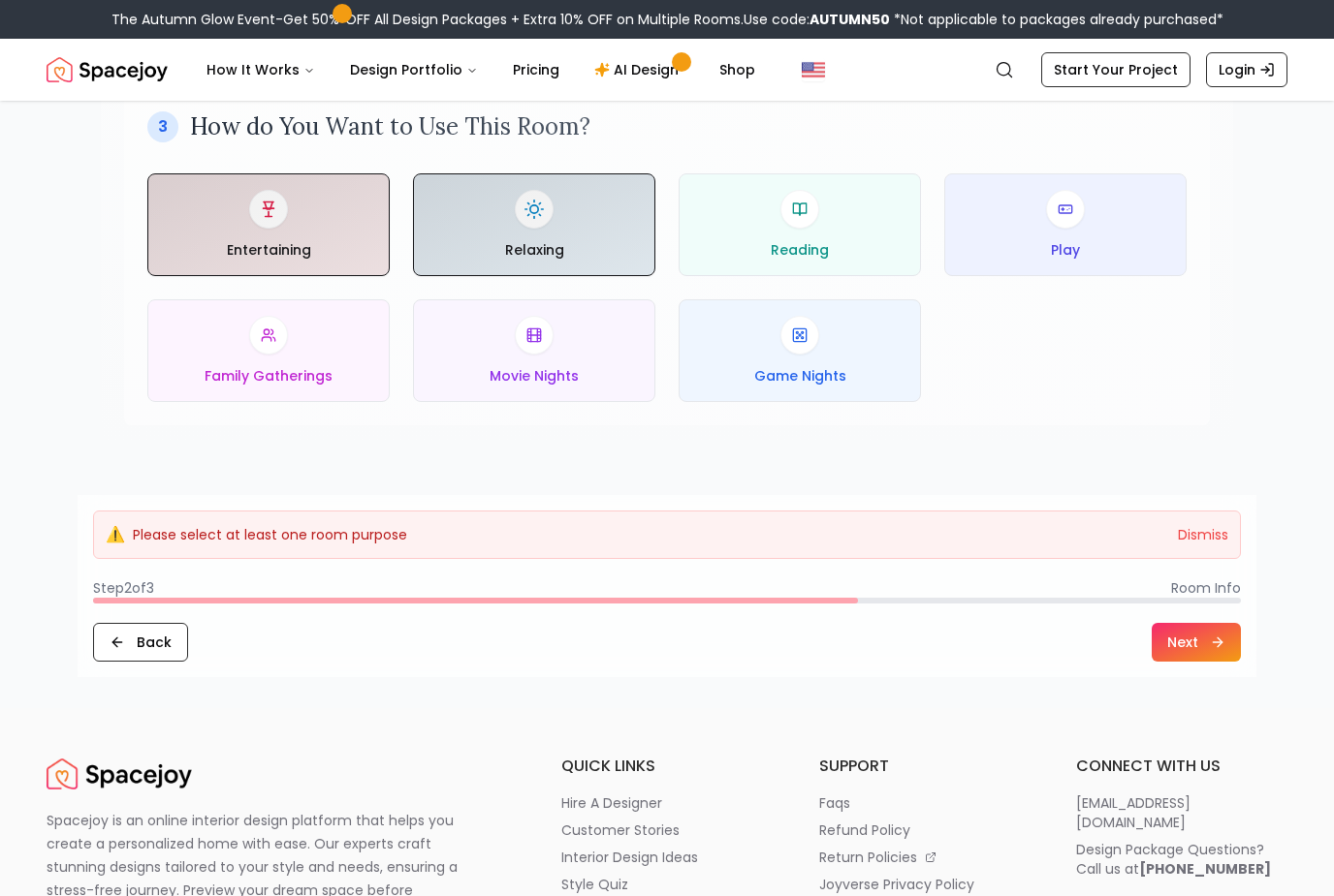
scroll to position [985, 0]
click at [1201, 645] on button "Next" at bounding box center [1196, 642] width 89 height 39
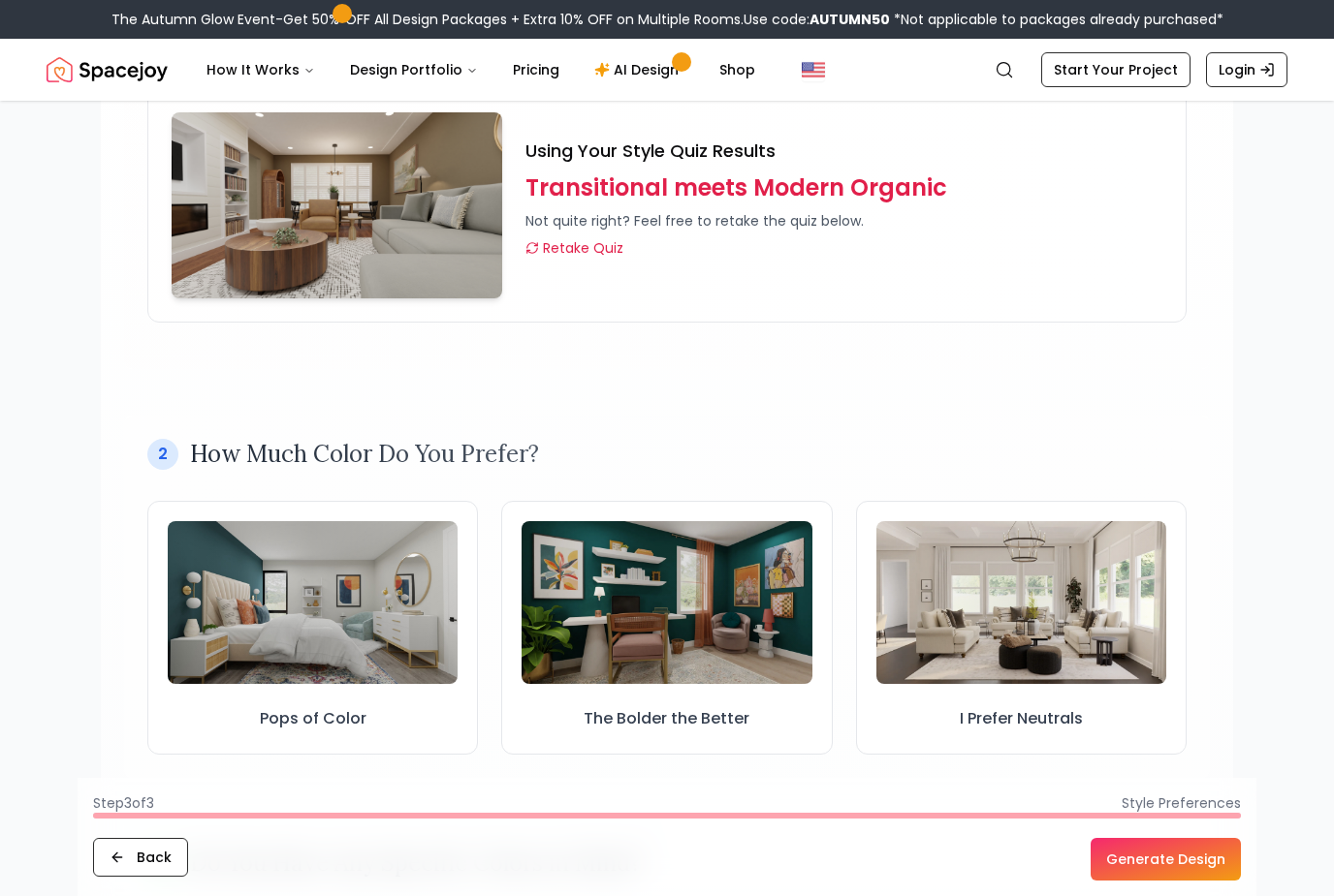
scroll to position [260, 0]
click at [768, 681] on img at bounding box center [666, 602] width 290 height 163
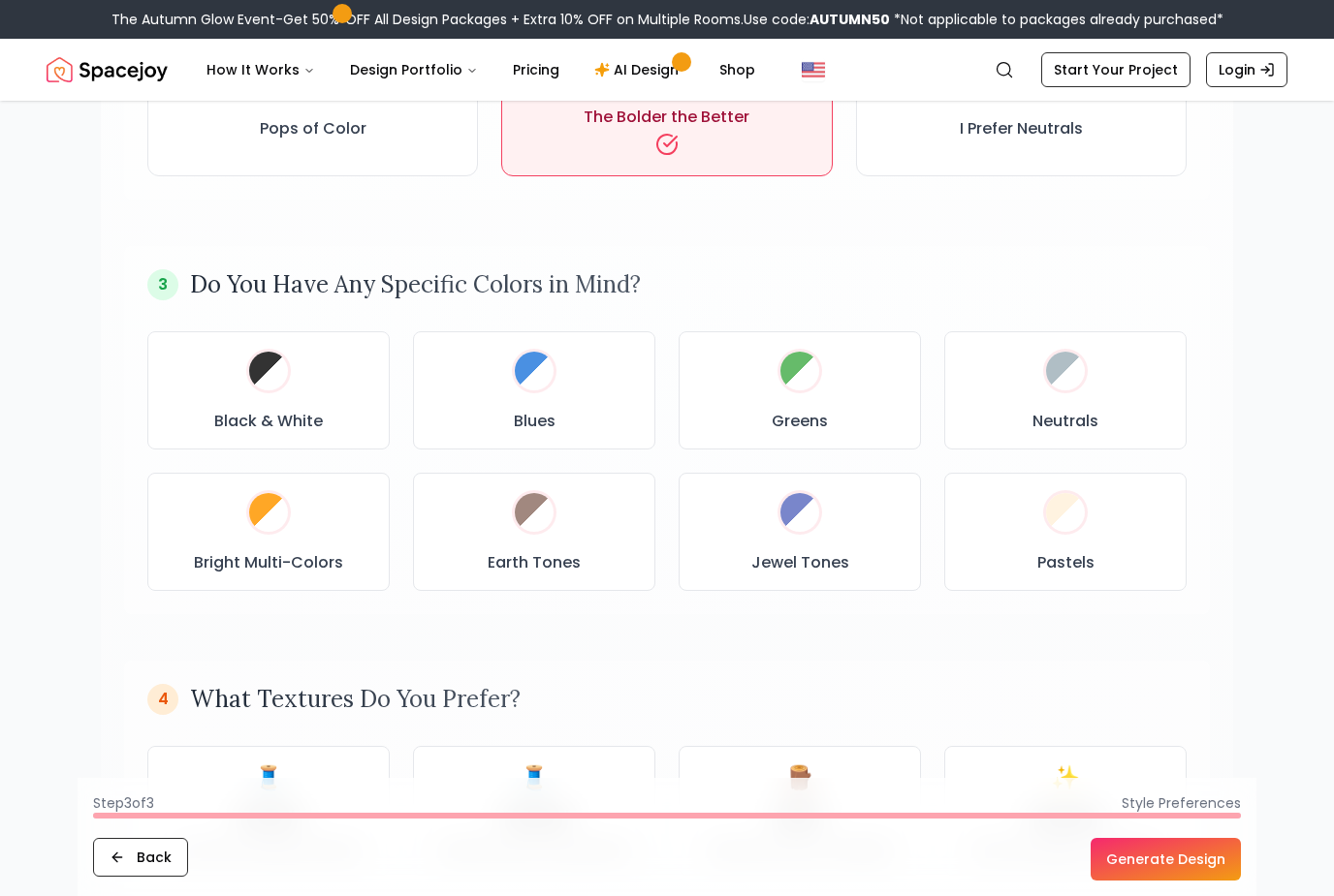
click at [849, 386] on div "Greens" at bounding box center [799, 391] width 210 height 85
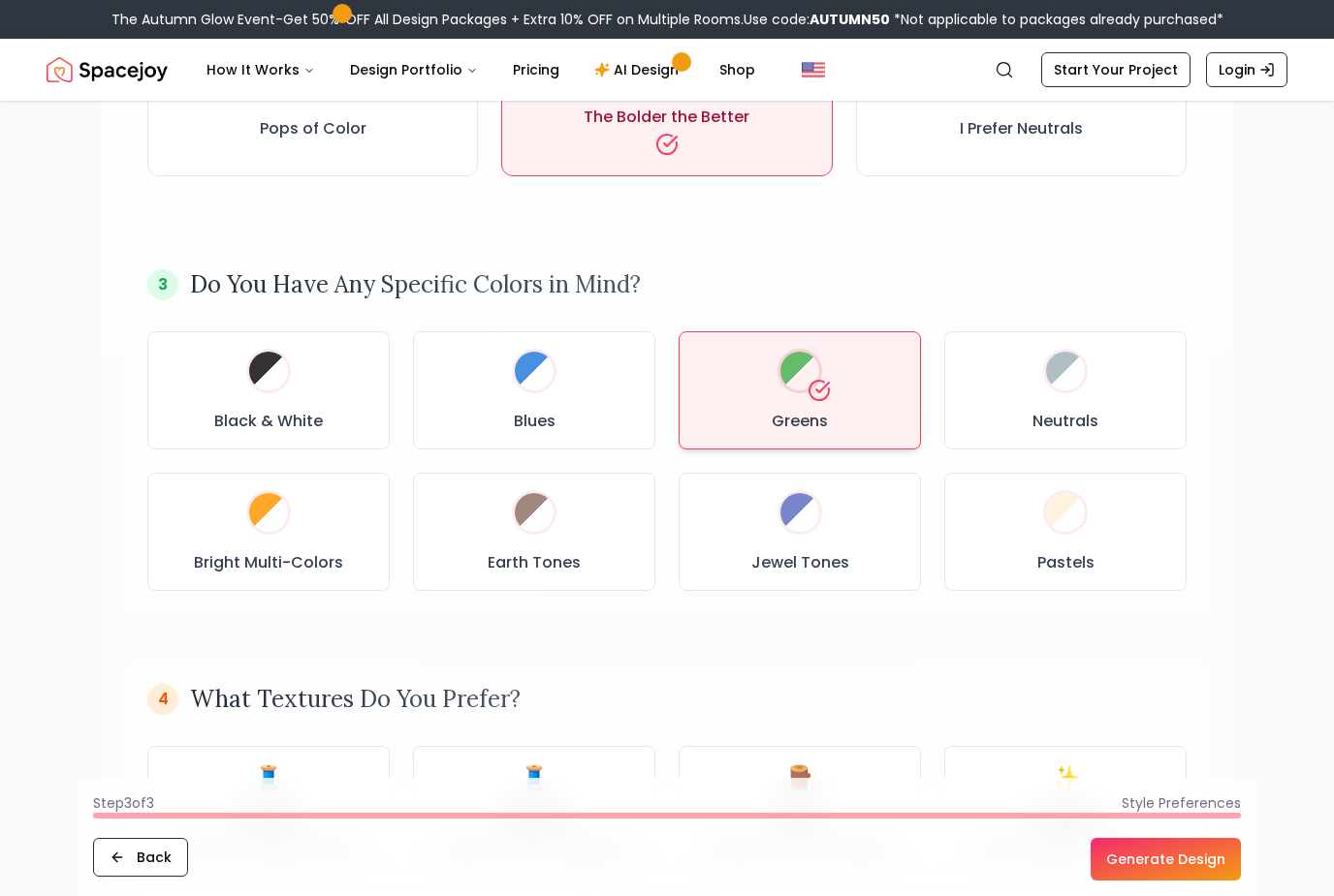
scroll to position [863, 0]
click at [346, 539] on div "Bright Multi-Colors" at bounding box center [268, 532] width 210 height 85
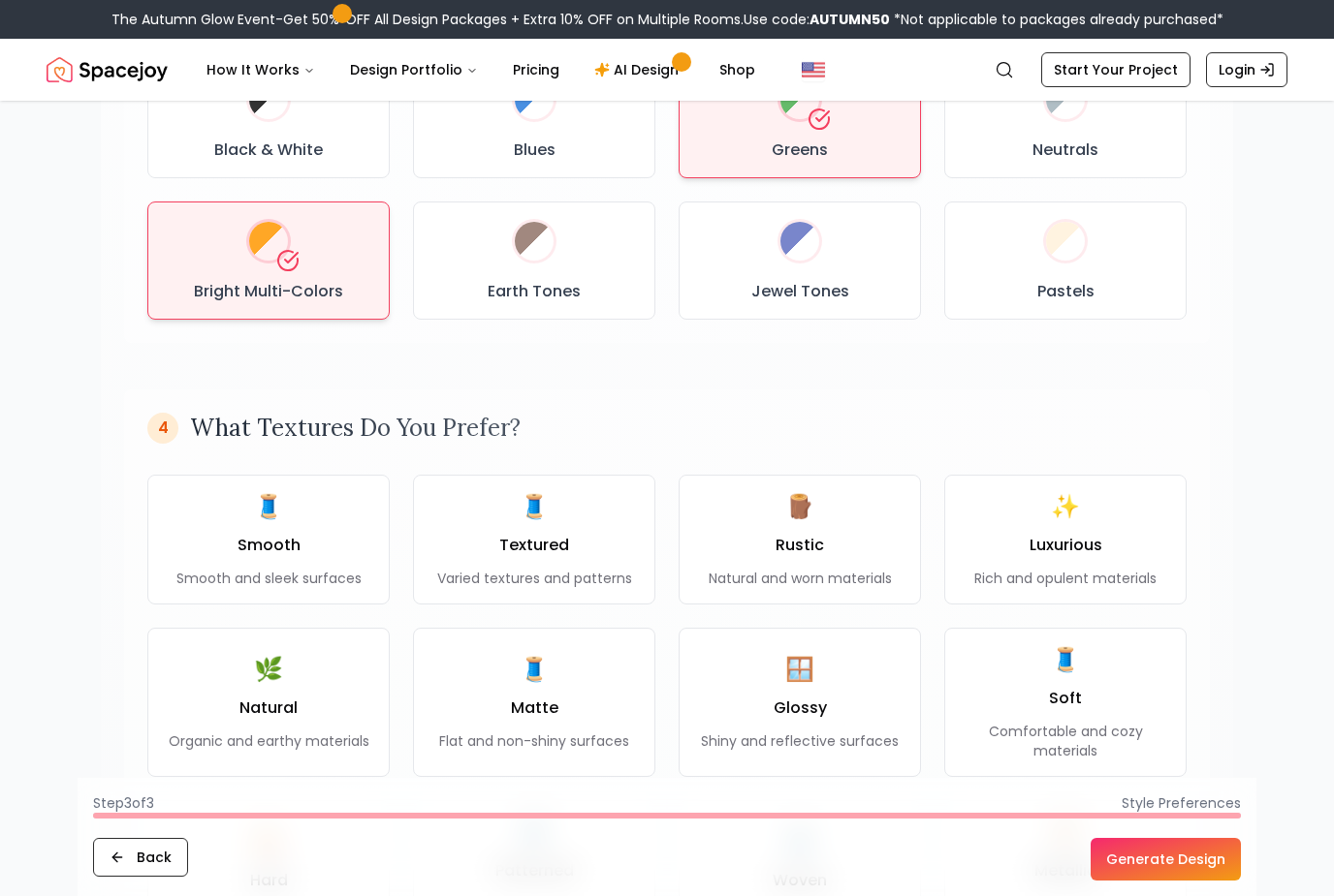
scroll to position [1135, 0]
click at [733, 554] on div "🪵 Rustic Natural and worn materials" at bounding box center [799, 539] width 183 height 97
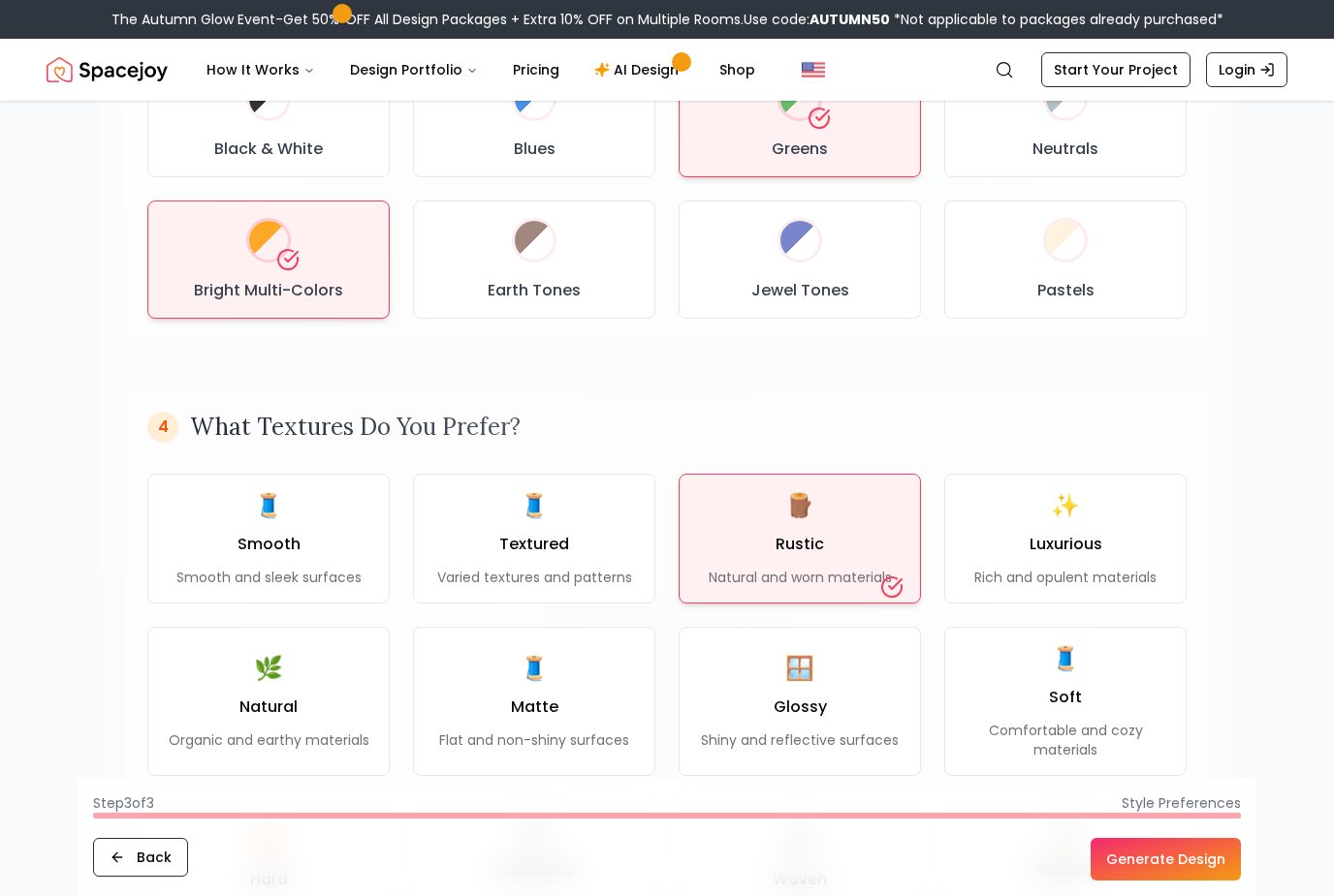
click at [584, 542] on div "🧵 Textured Varied textures and patterns" at bounding box center [534, 539] width 195 height 97
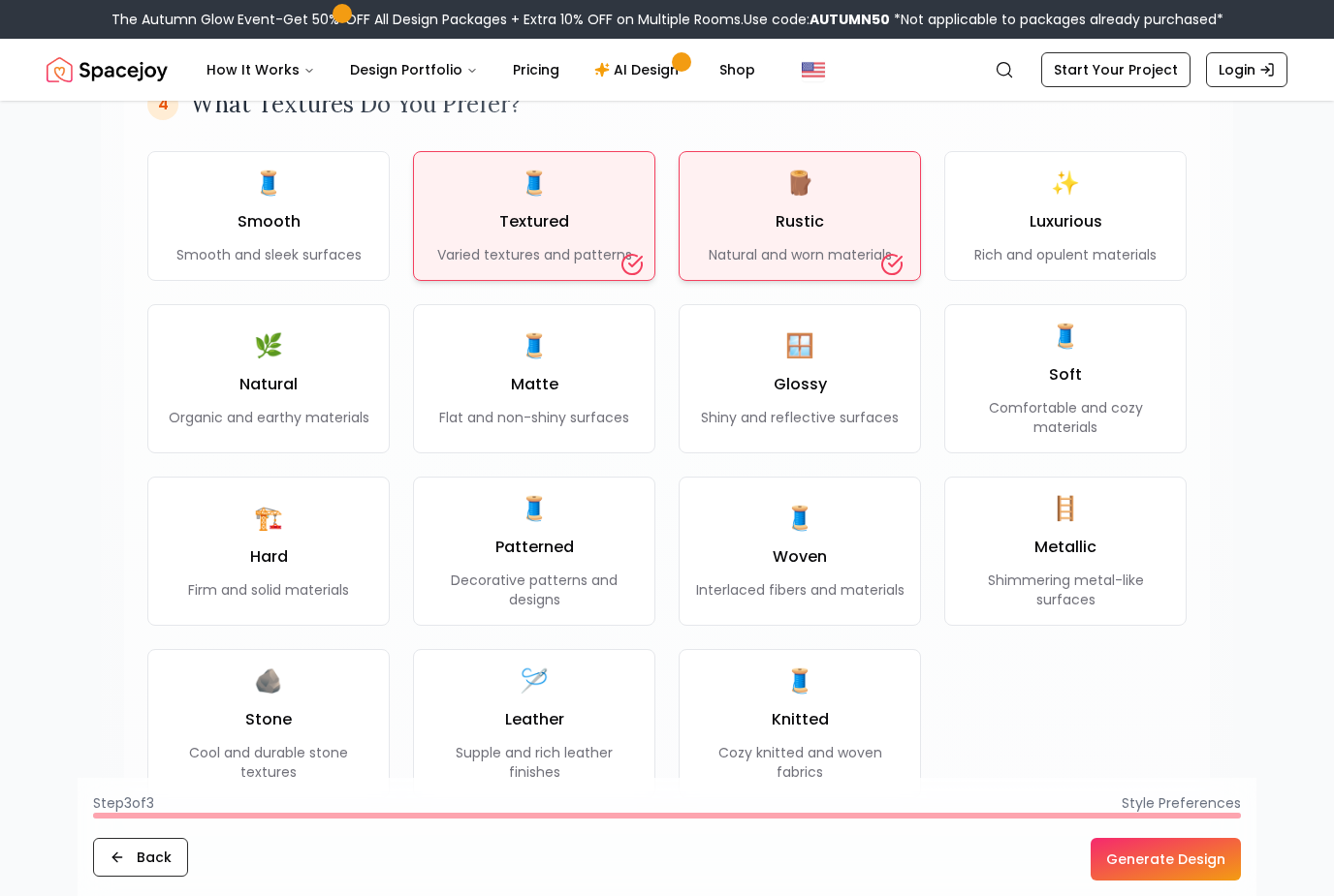
scroll to position [1457, 0]
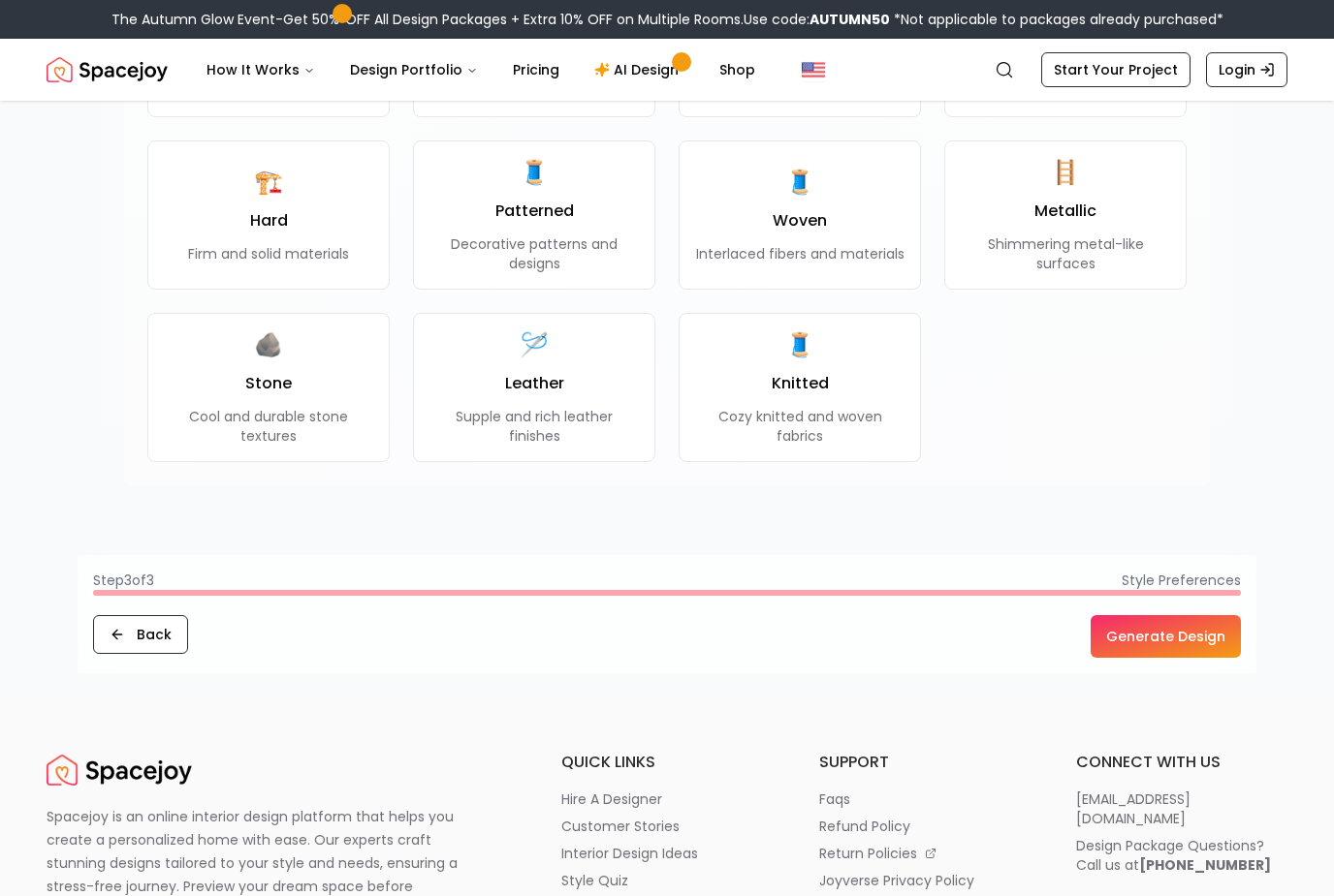
click at [1167, 636] on button "Generate Design" at bounding box center [1165, 637] width 150 height 43
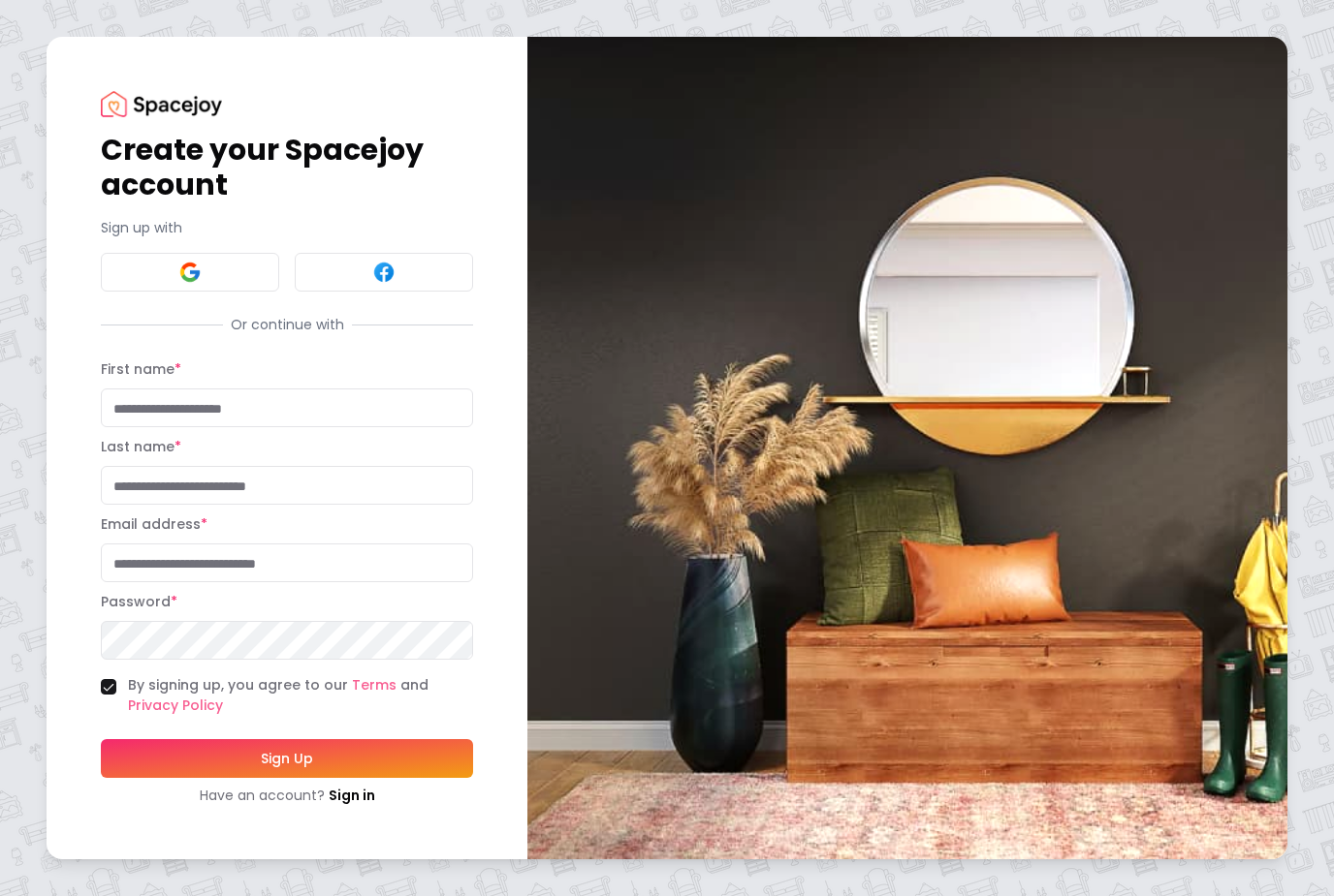
click at [217, 292] on button at bounding box center [190, 272] width 178 height 39
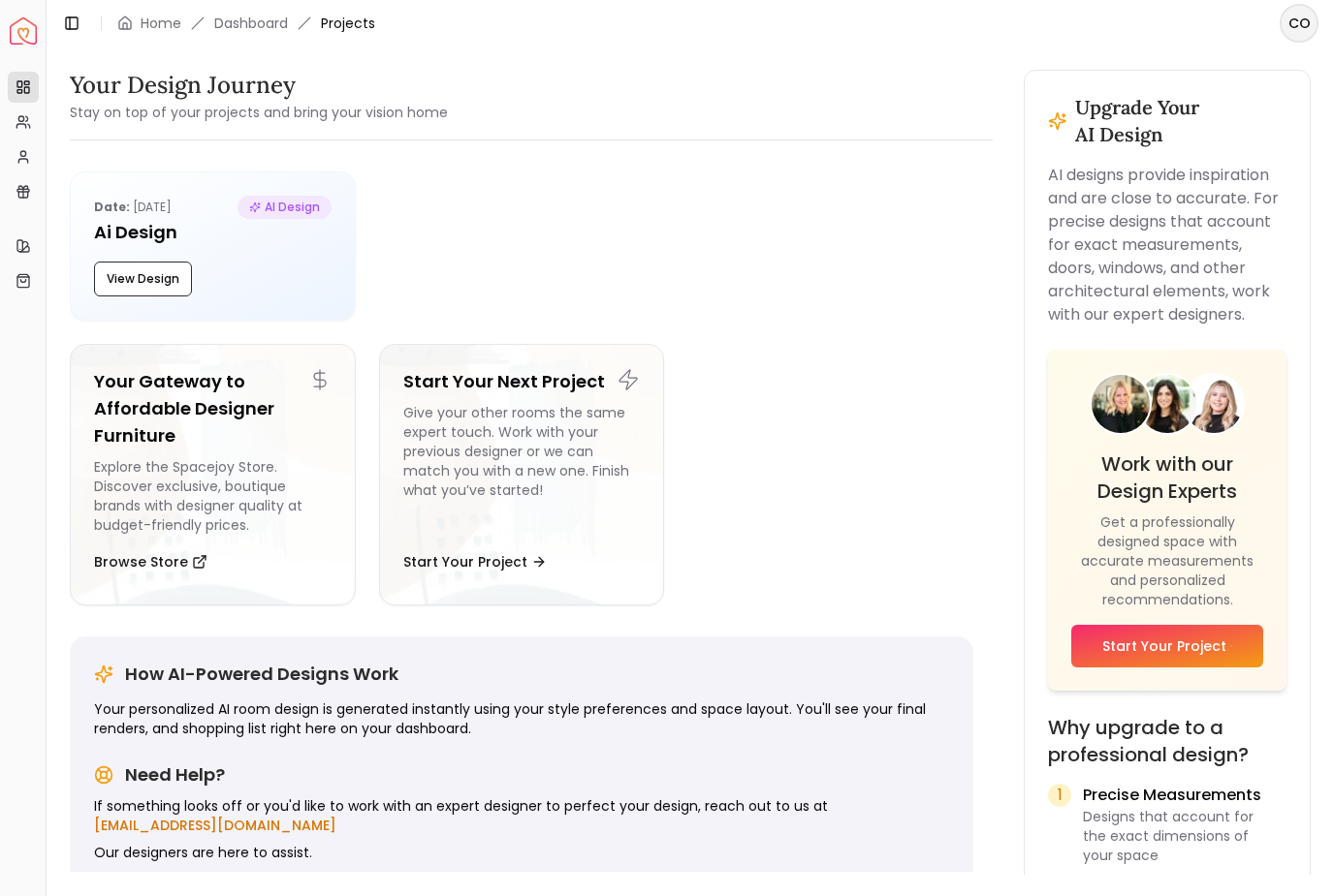
click at [143, 295] on button "View Design" at bounding box center [143, 279] width 98 height 35
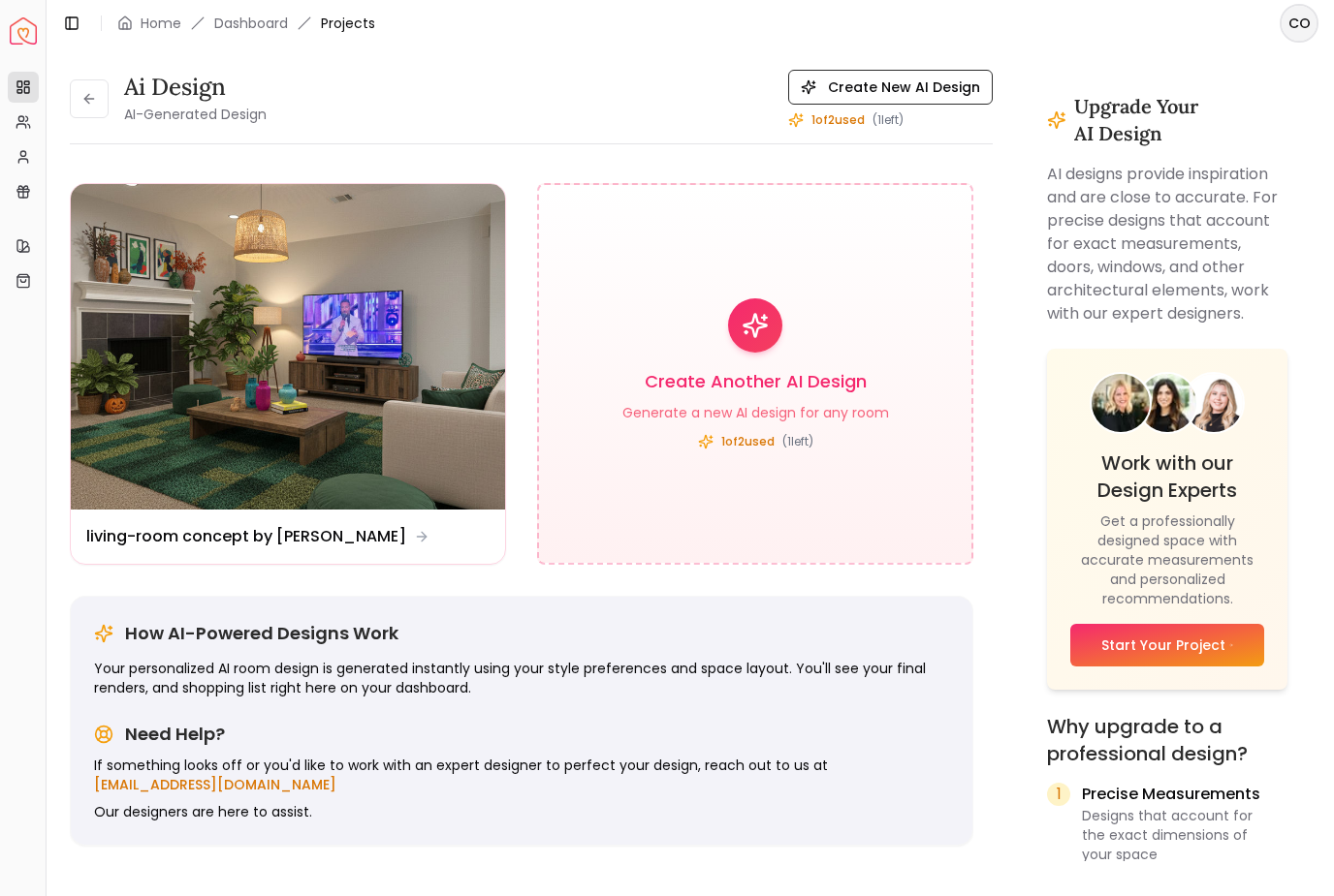
click at [372, 405] on img at bounding box center [287, 347] width 434 height 325
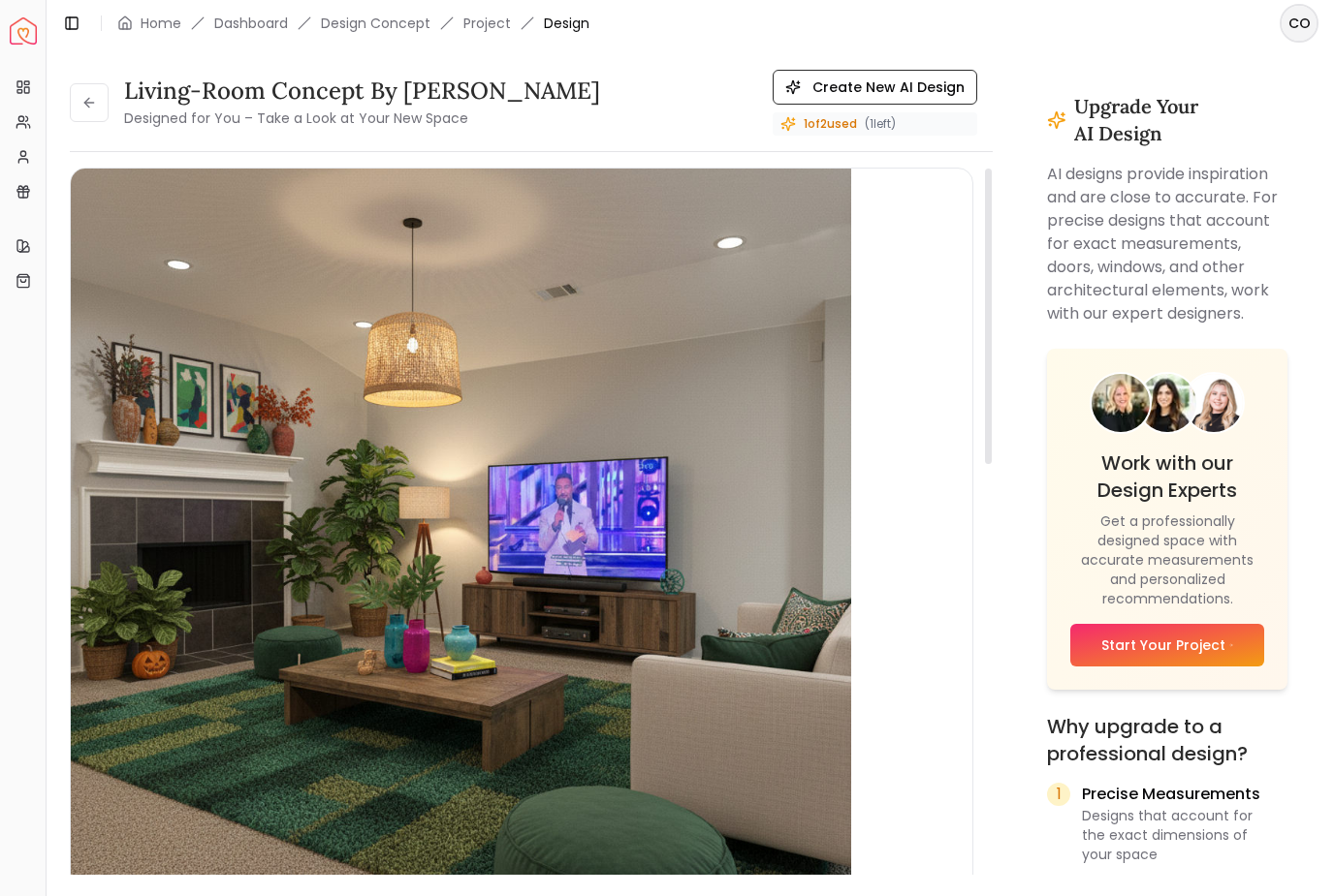
click at [162, 28] on link "Home" at bounding box center [161, 24] width 41 height 20
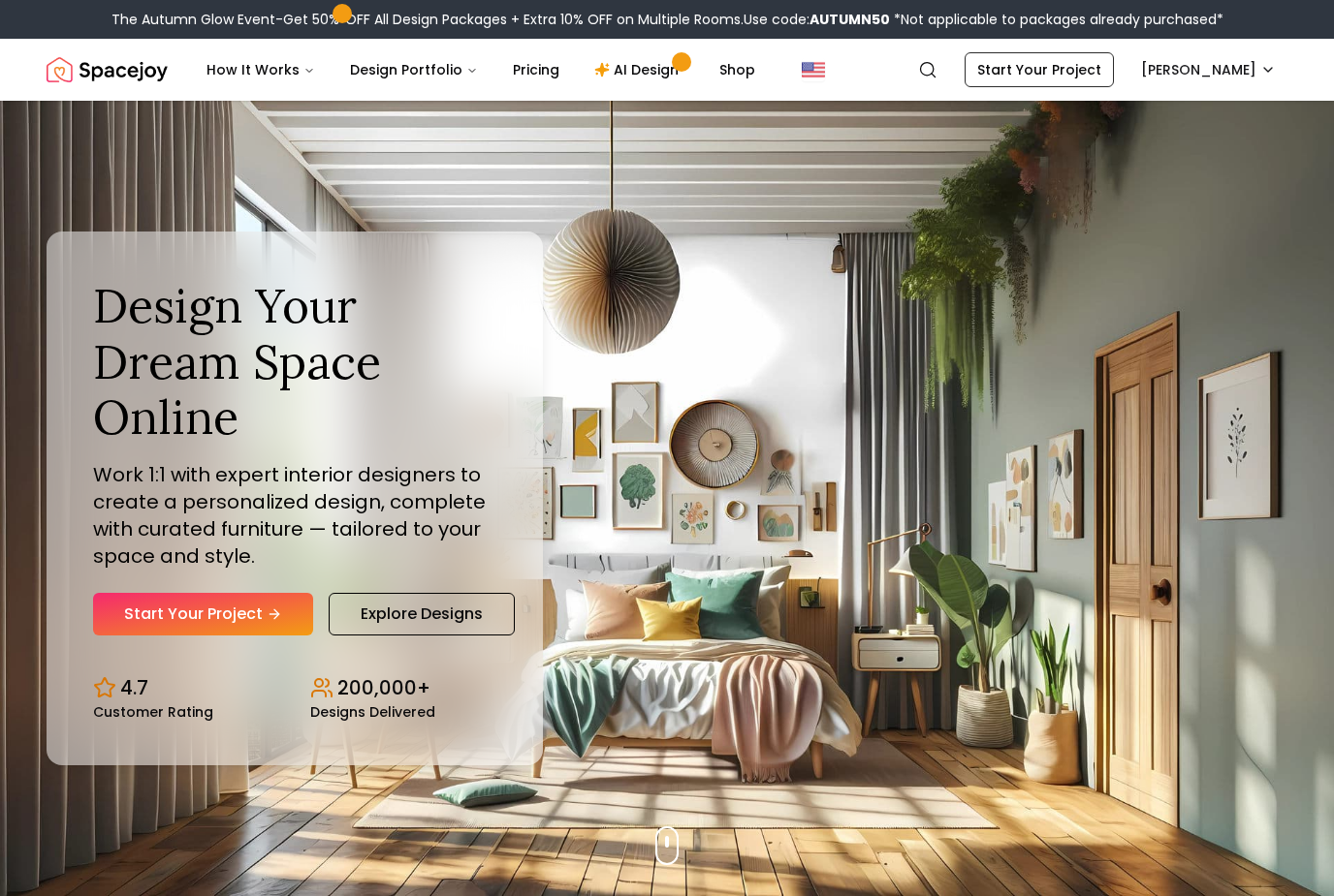
click at [722, 63] on link "Shop" at bounding box center [737, 70] width 67 height 39
